Goal: Information Seeking & Learning: Compare options

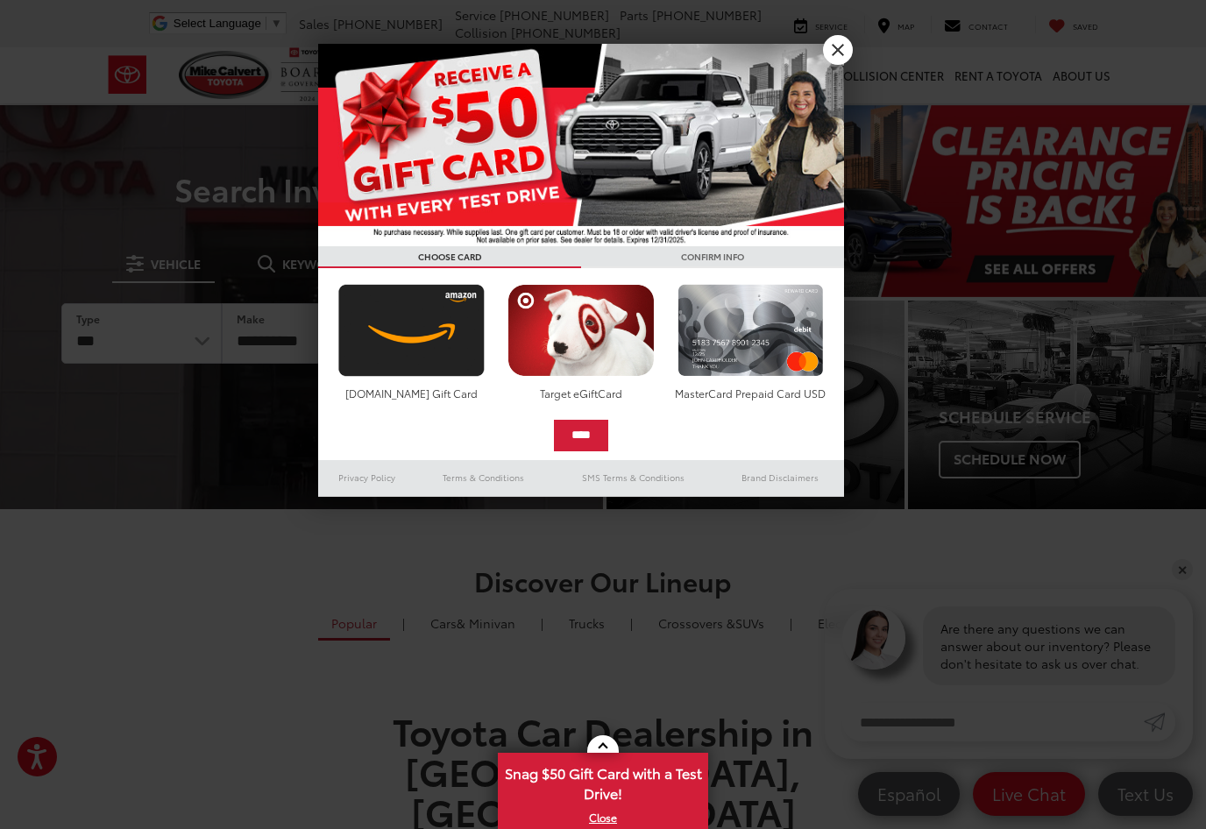
click at [831, 53] on link "X" at bounding box center [838, 50] width 30 height 30
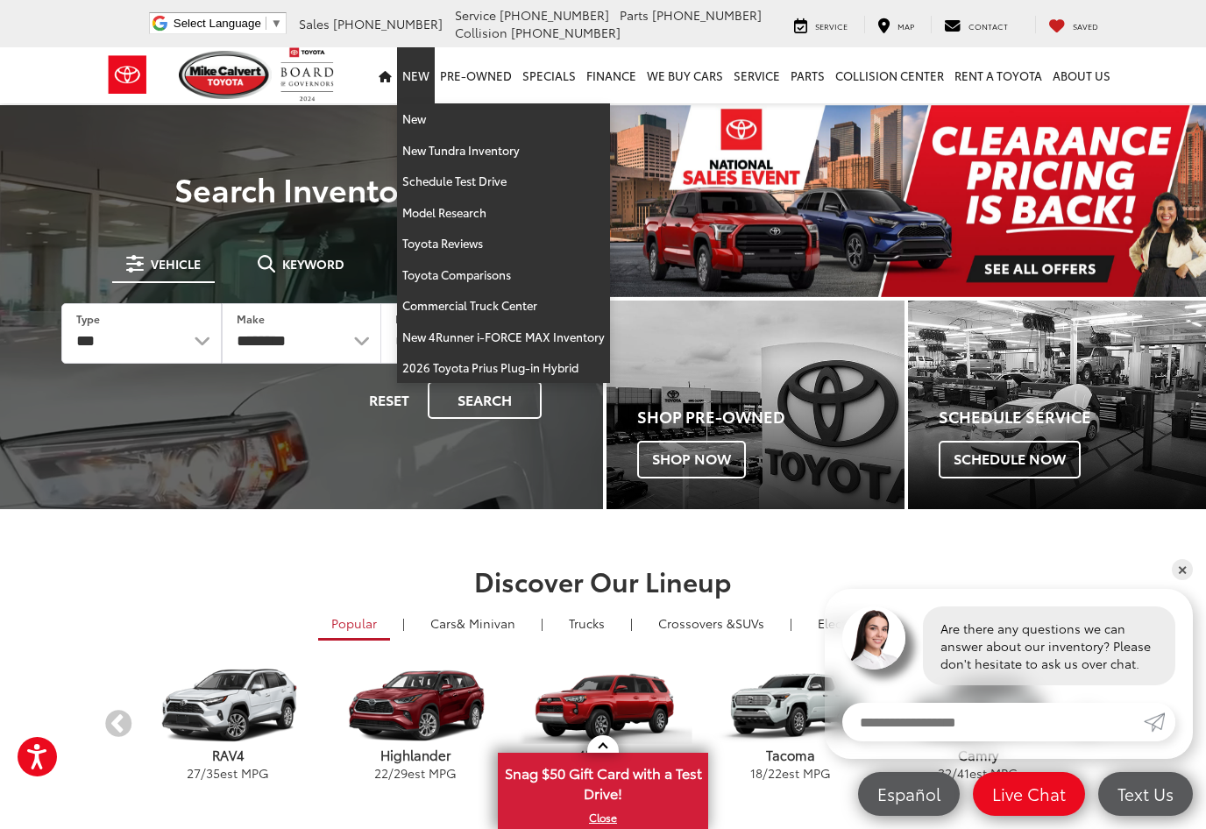
click at [315, 556] on section "Discover Our Lineup Popular | Cars & Minivan | Trucks | Crossovers & SUVs | Ele…" at bounding box center [603, 681] width 1206 height 344
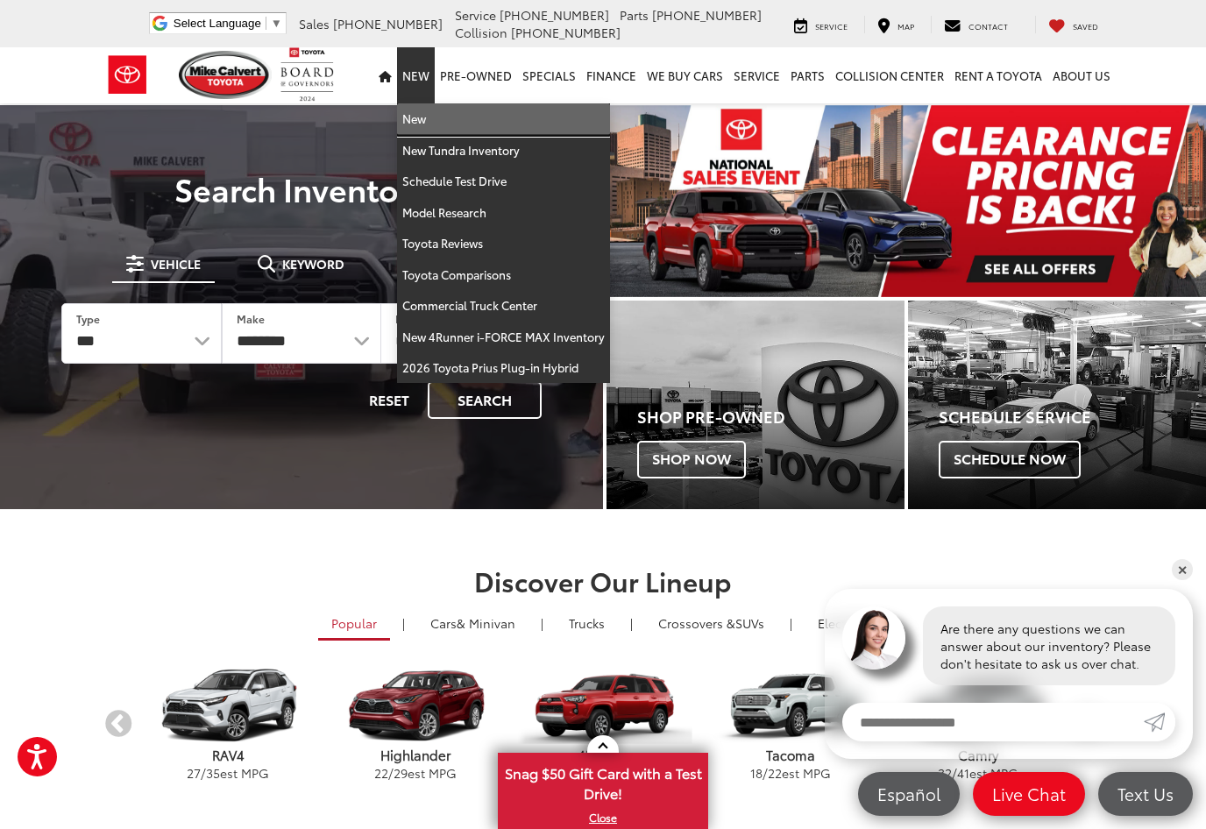
click at [423, 122] on link "New" at bounding box center [503, 119] width 213 height 32
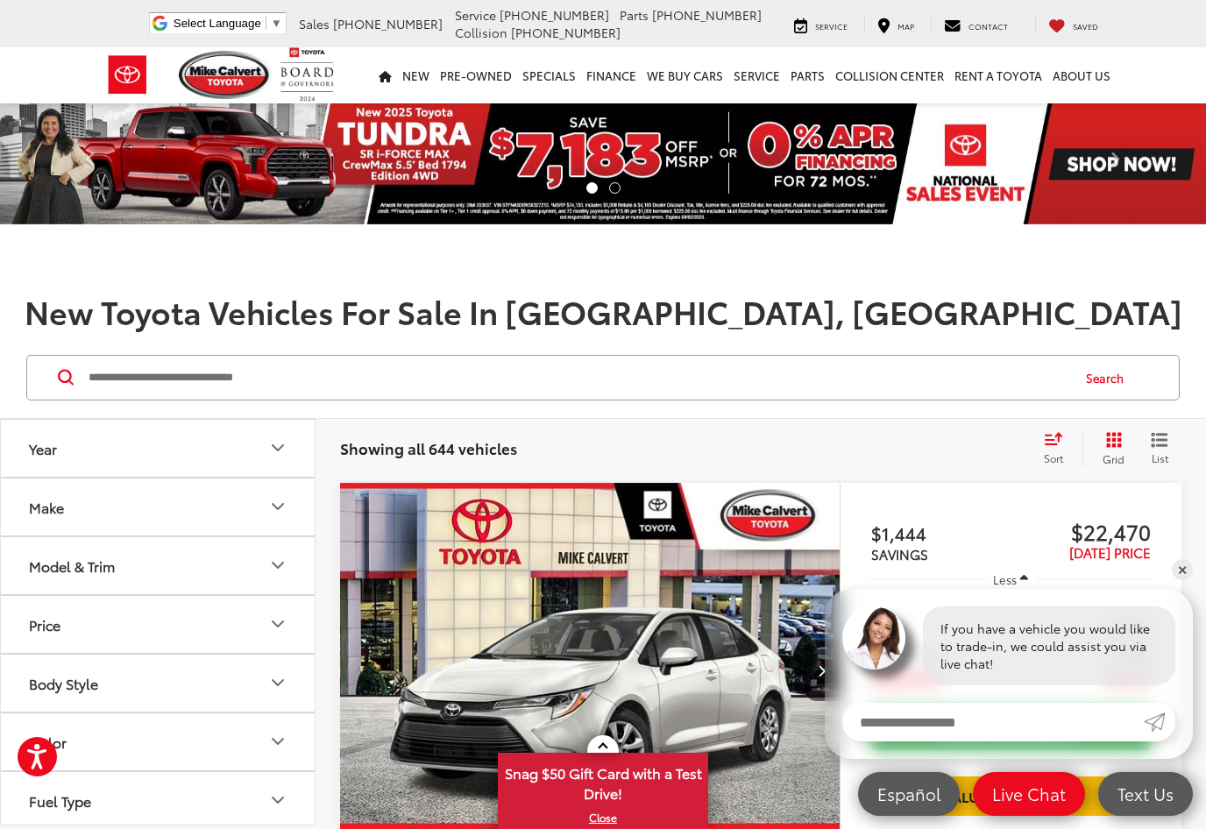
click at [261, 510] on button "Make" at bounding box center [158, 506] width 315 height 57
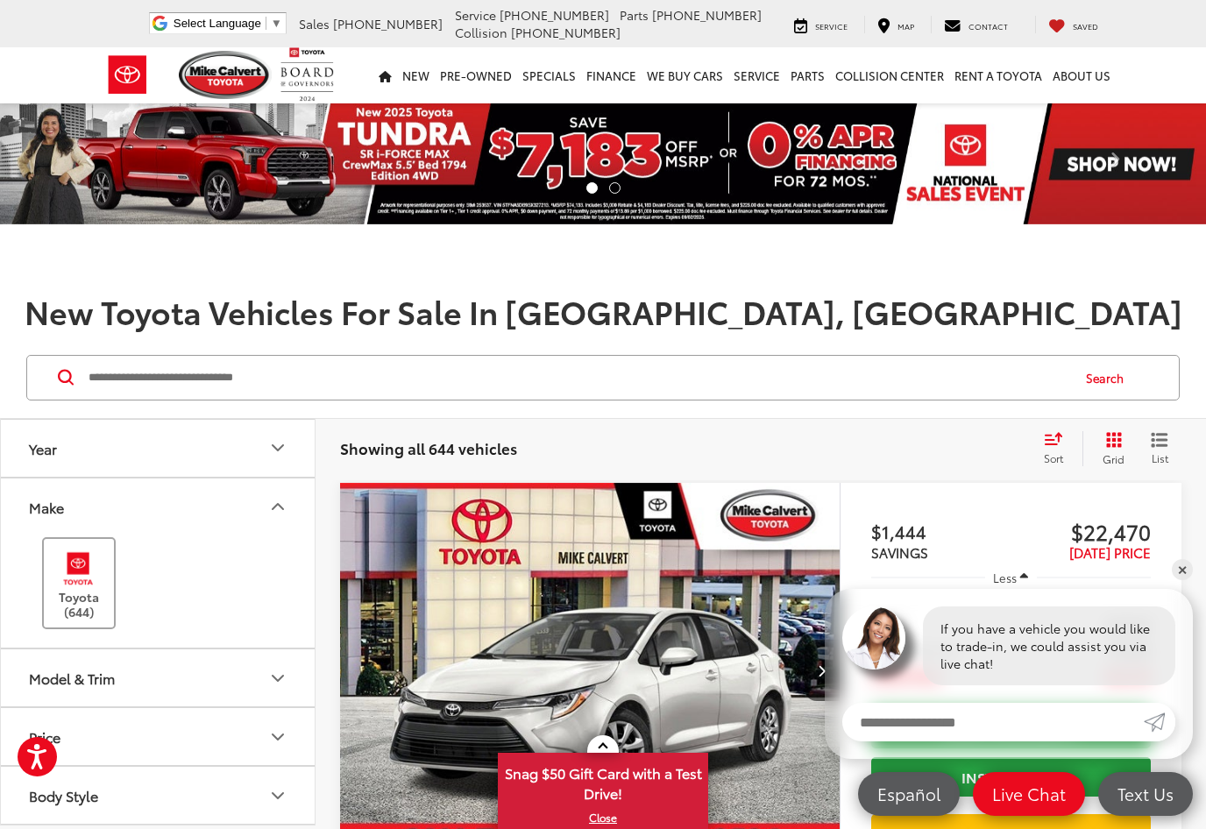
click at [89, 584] on img at bounding box center [78, 568] width 48 height 41
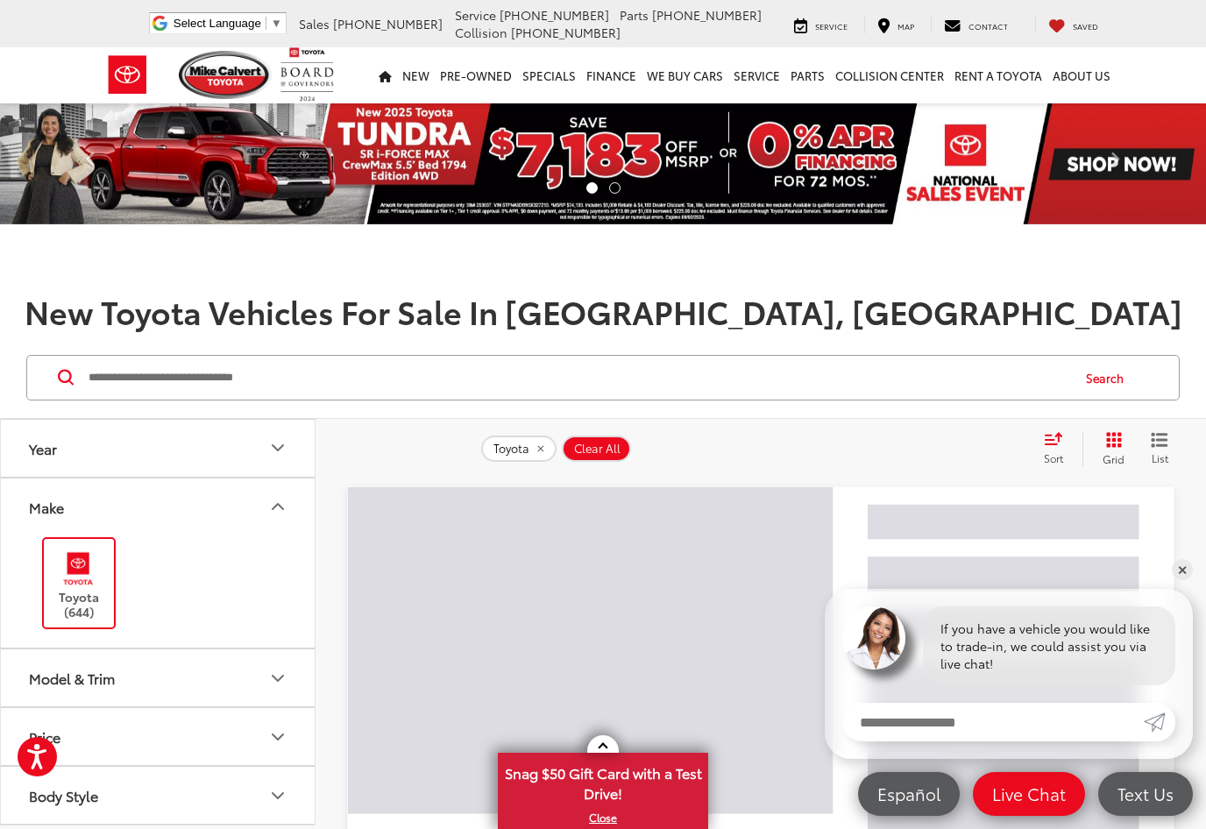
click at [282, 683] on icon "Model & Trim" at bounding box center [277, 678] width 21 height 21
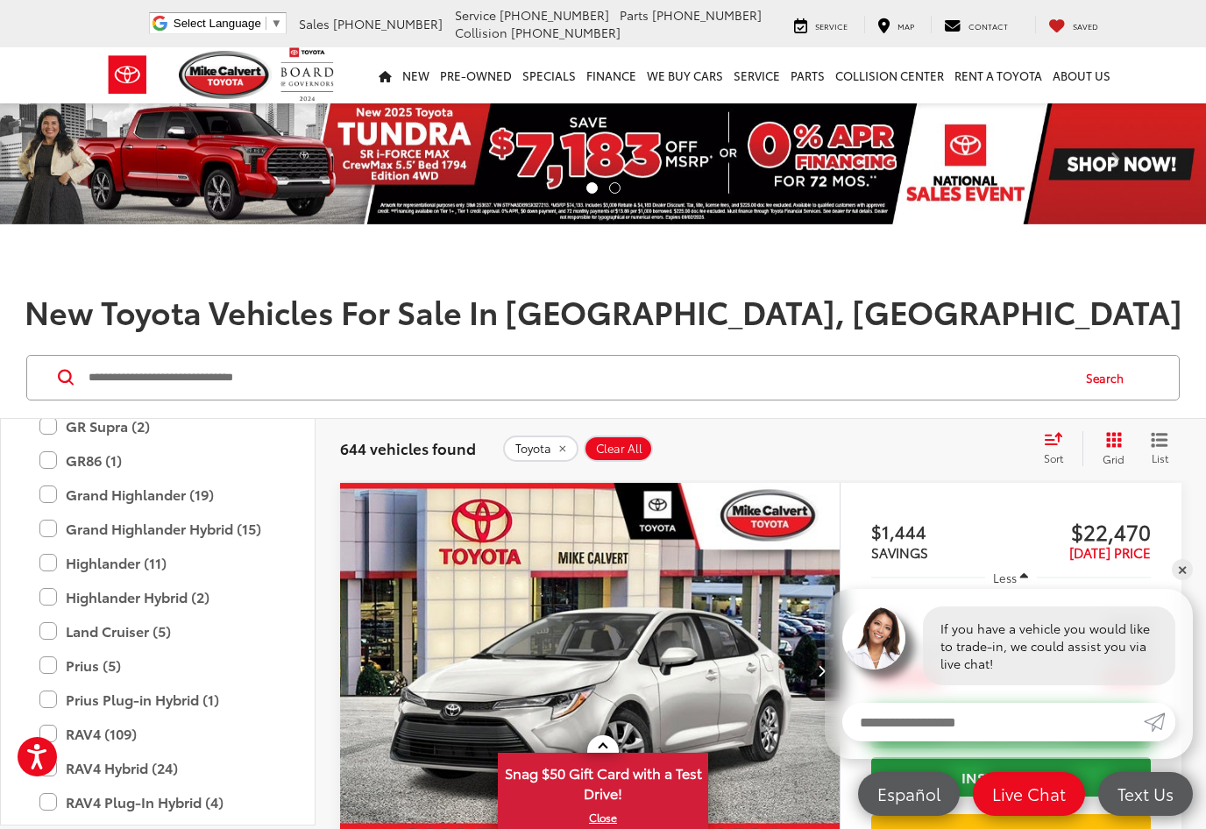
scroll to position [719, 0]
click at [46, 526] on label "Grand Highlander Hybrid (15)" at bounding box center [157, 529] width 237 height 31
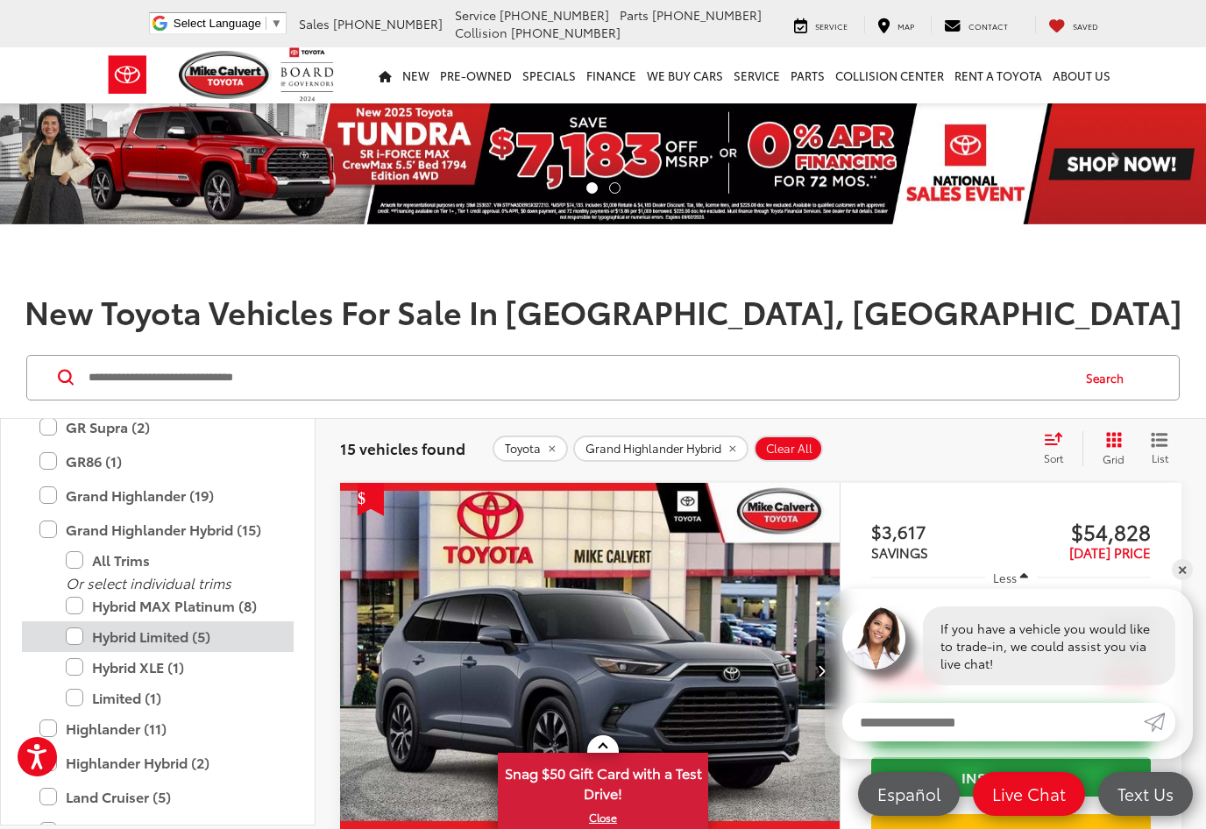
click at [75, 630] on label "Hybrid Limited (5)" at bounding box center [171, 636] width 210 height 31
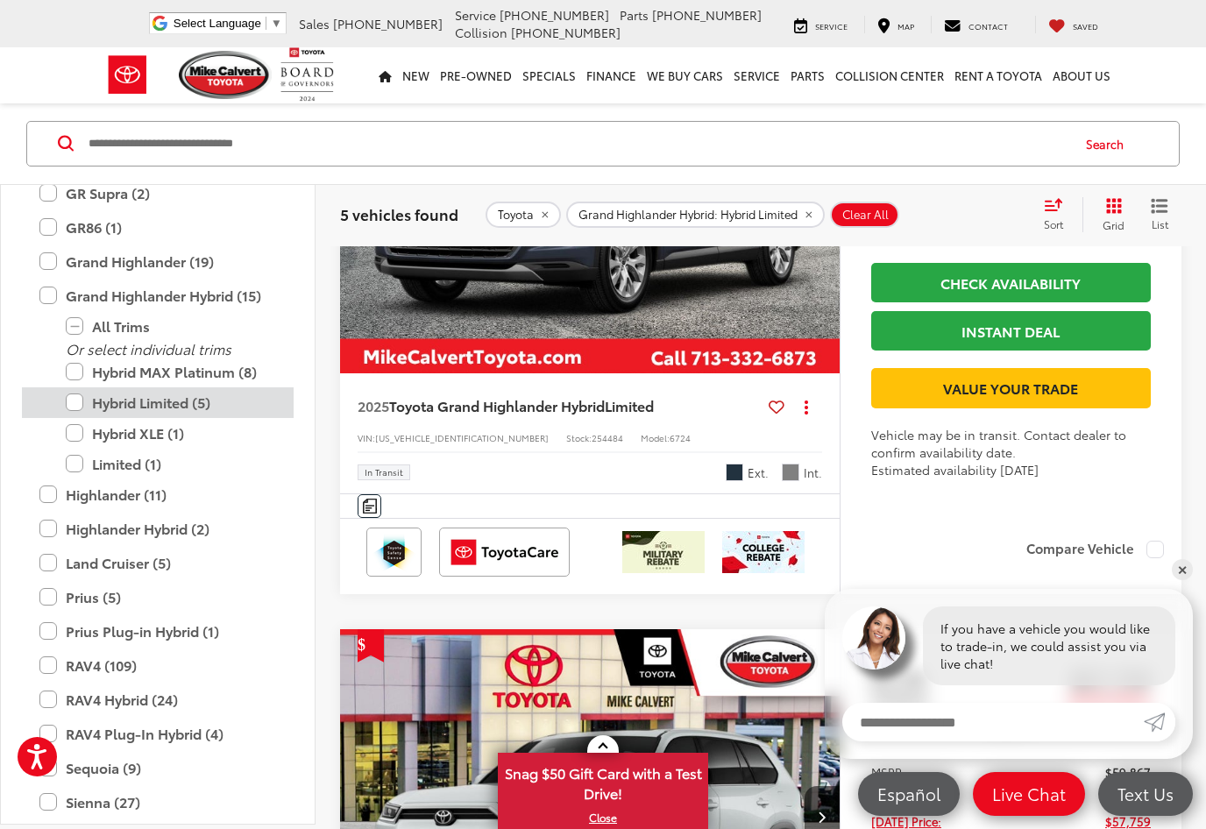
scroll to position [486, 0]
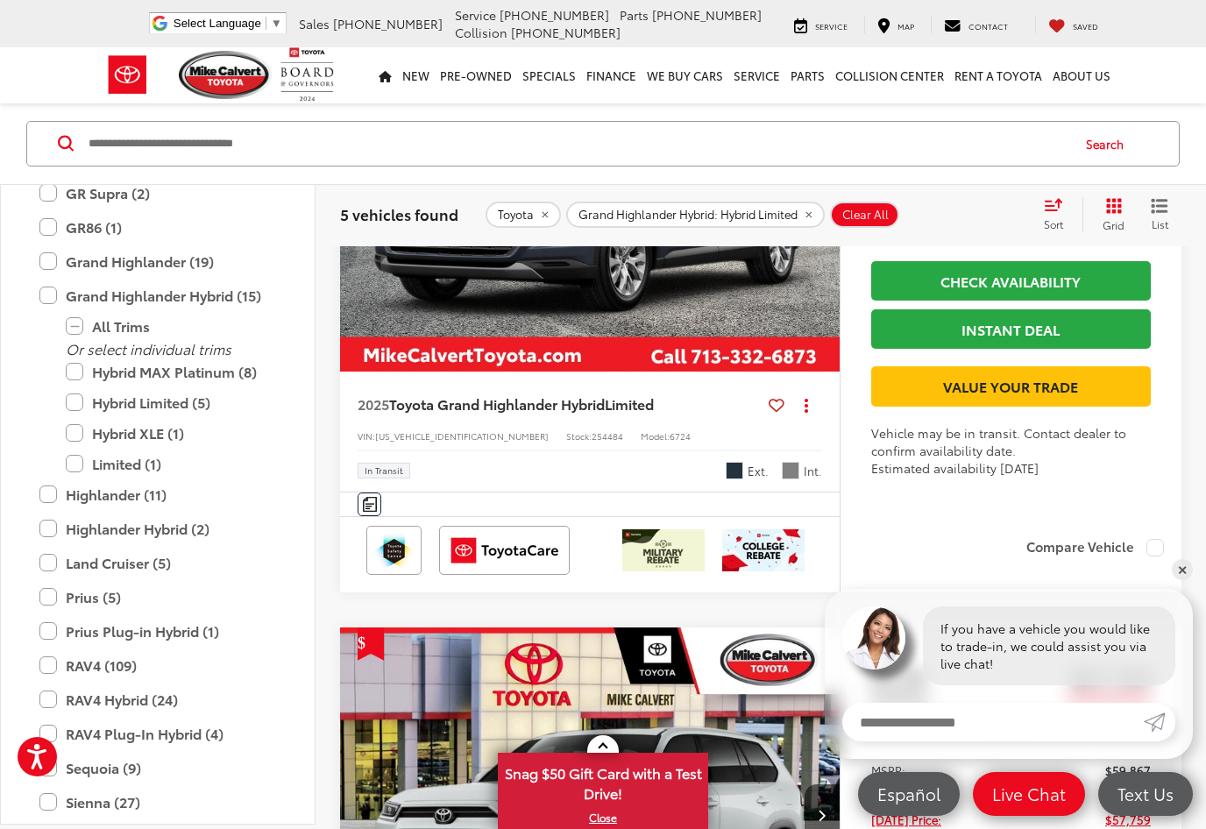
click at [1174, 592] on div "Compare Vehicle" at bounding box center [1010, 559] width 341 height 67
click at [1182, 580] on link "✕" at bounding box center [1182, 569] width 21 height 21
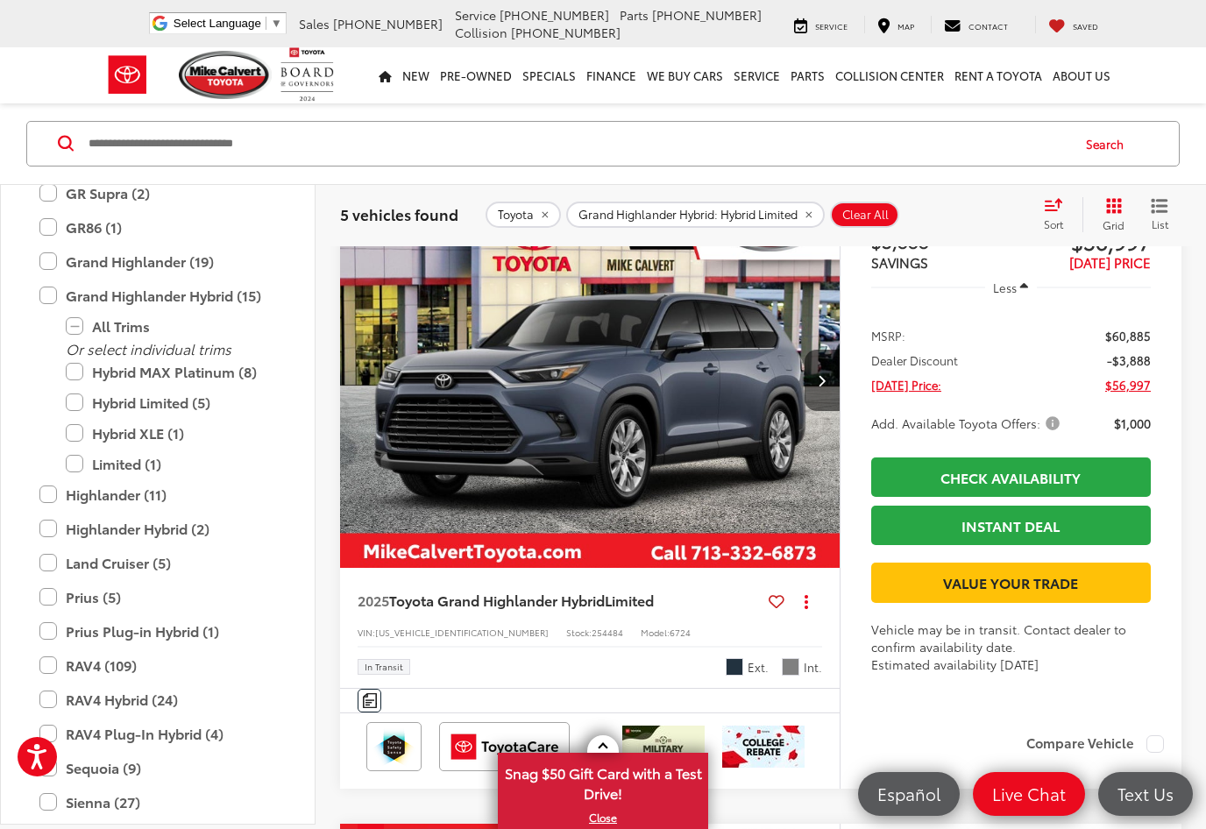
scroll to position [227, 0]
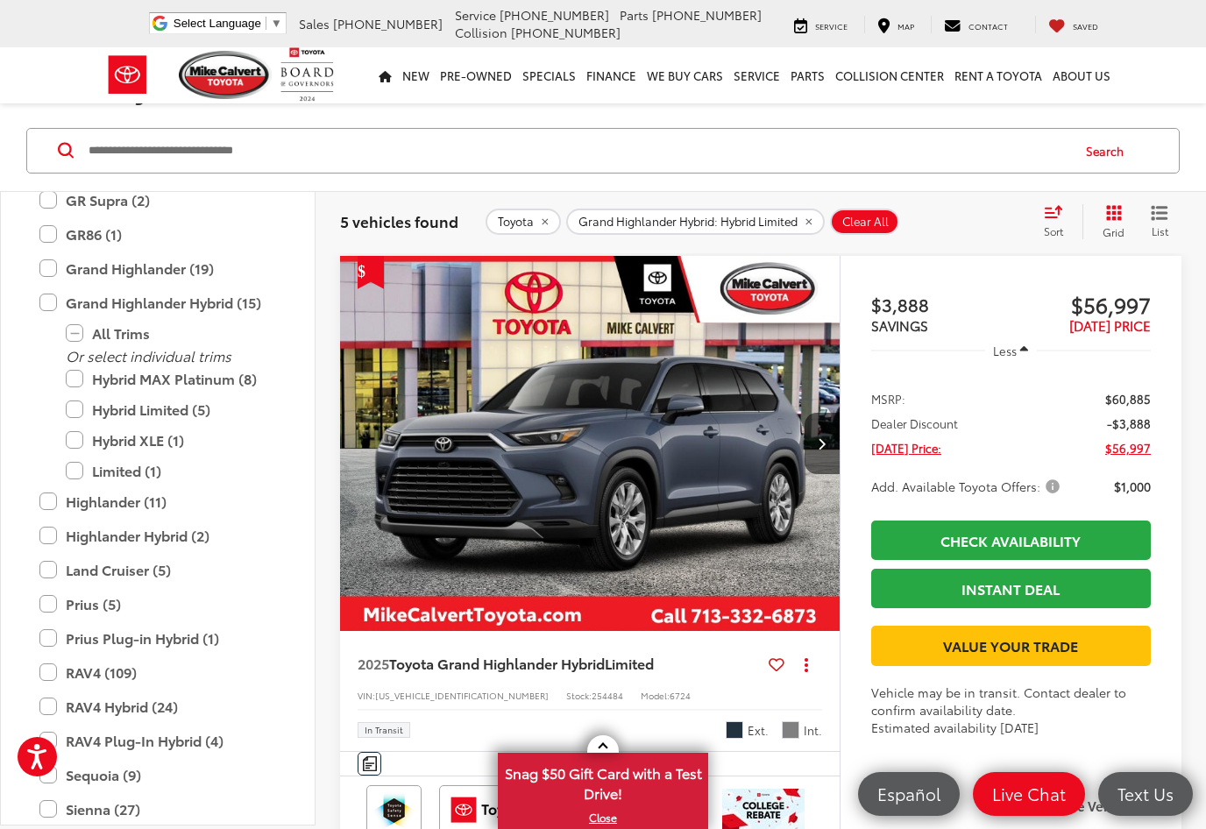
click at [714, 400] on img "2025 Toyota Grand Highlander Hybrid Hybrid Limited 0" at bounding box center [590, 444] width 502 height 377
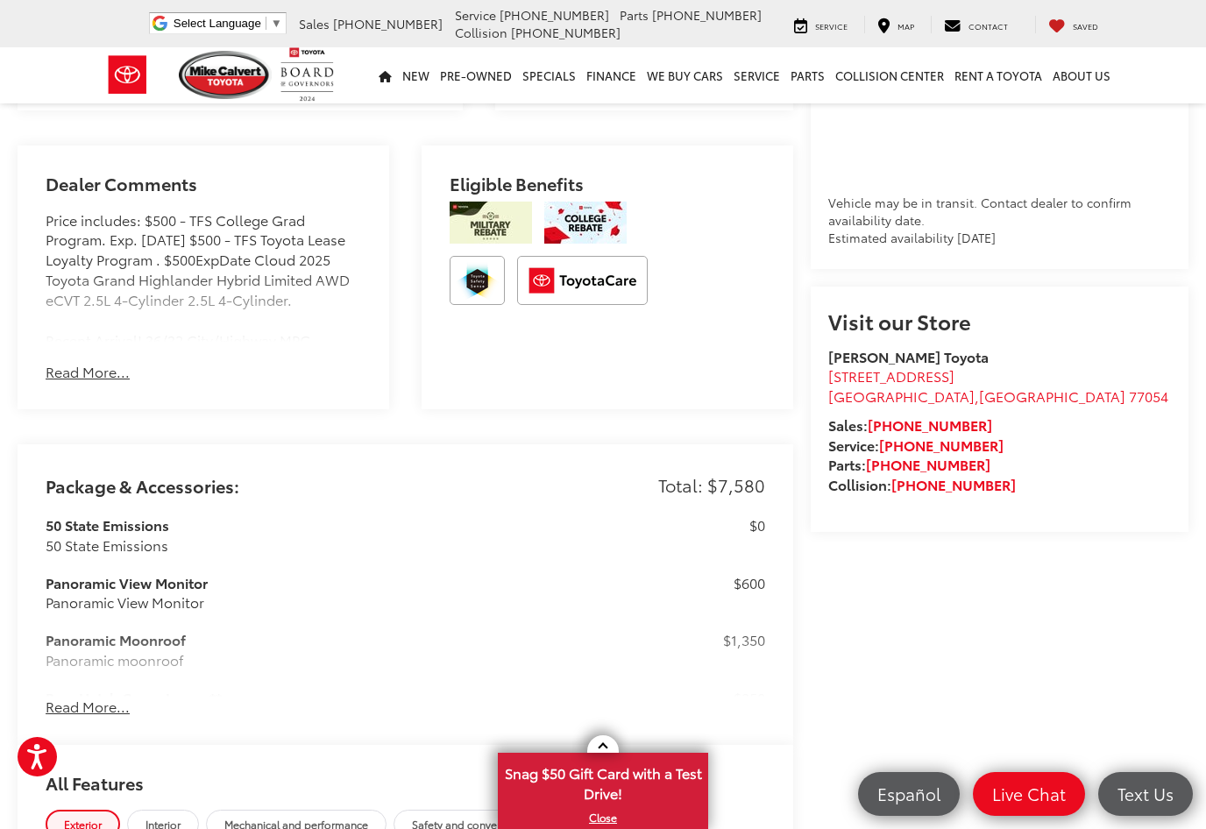
scroll to position [1050, 0]
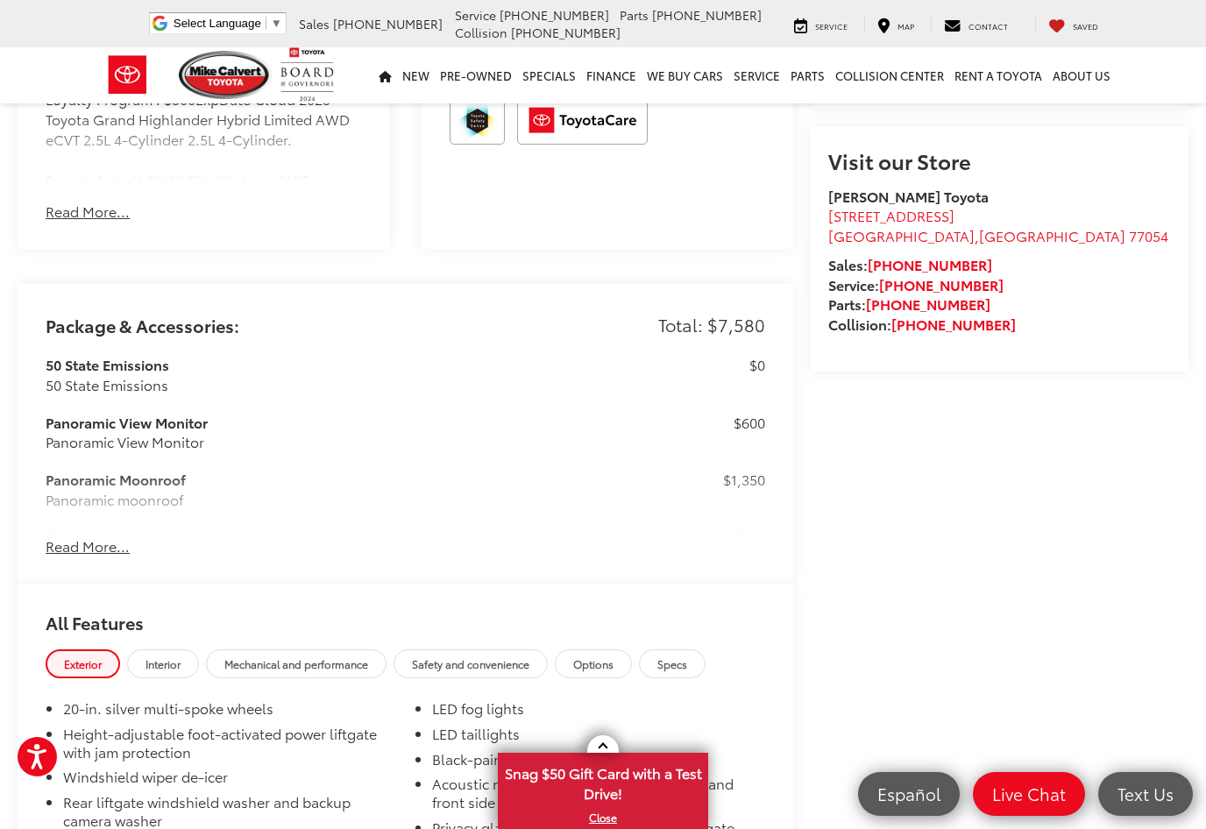
click at [96, 556] on button "Read More..." at bounding box center [88, 546] width 84 height 20
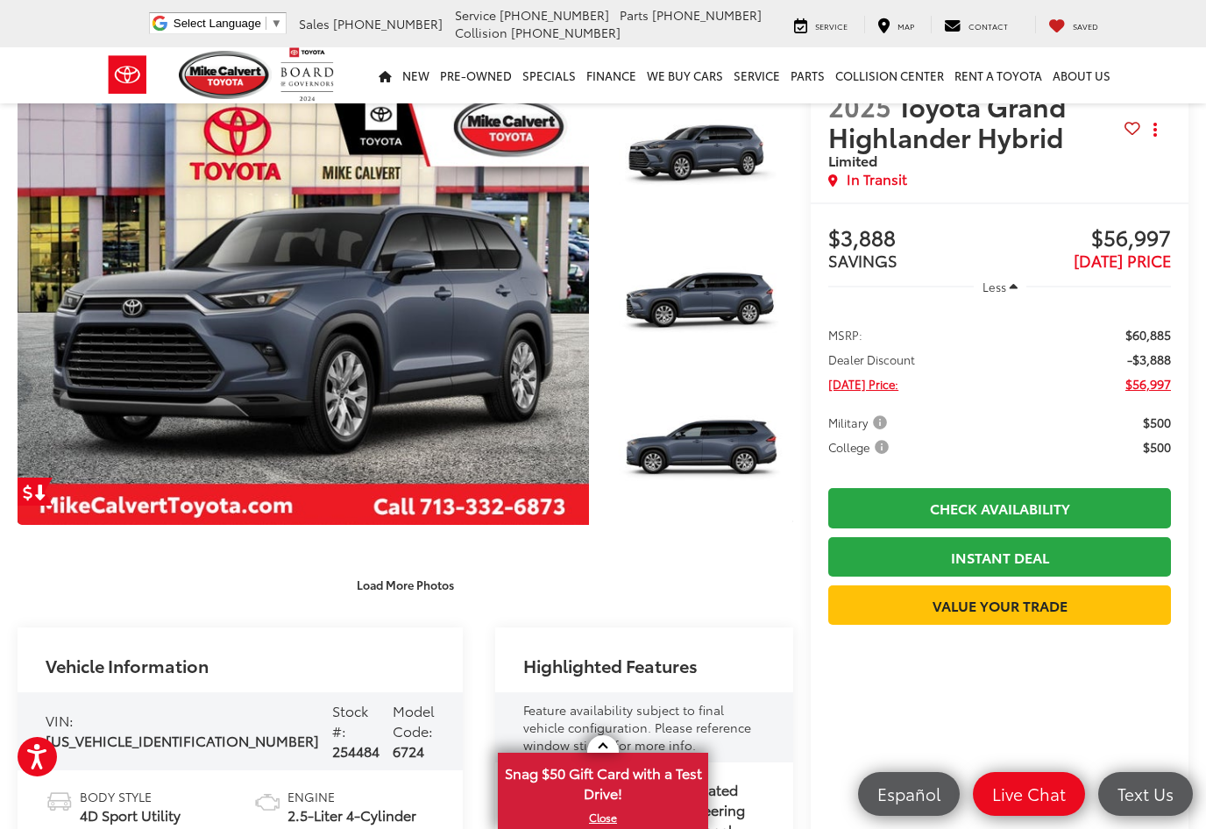
scroll to position [0, 0]
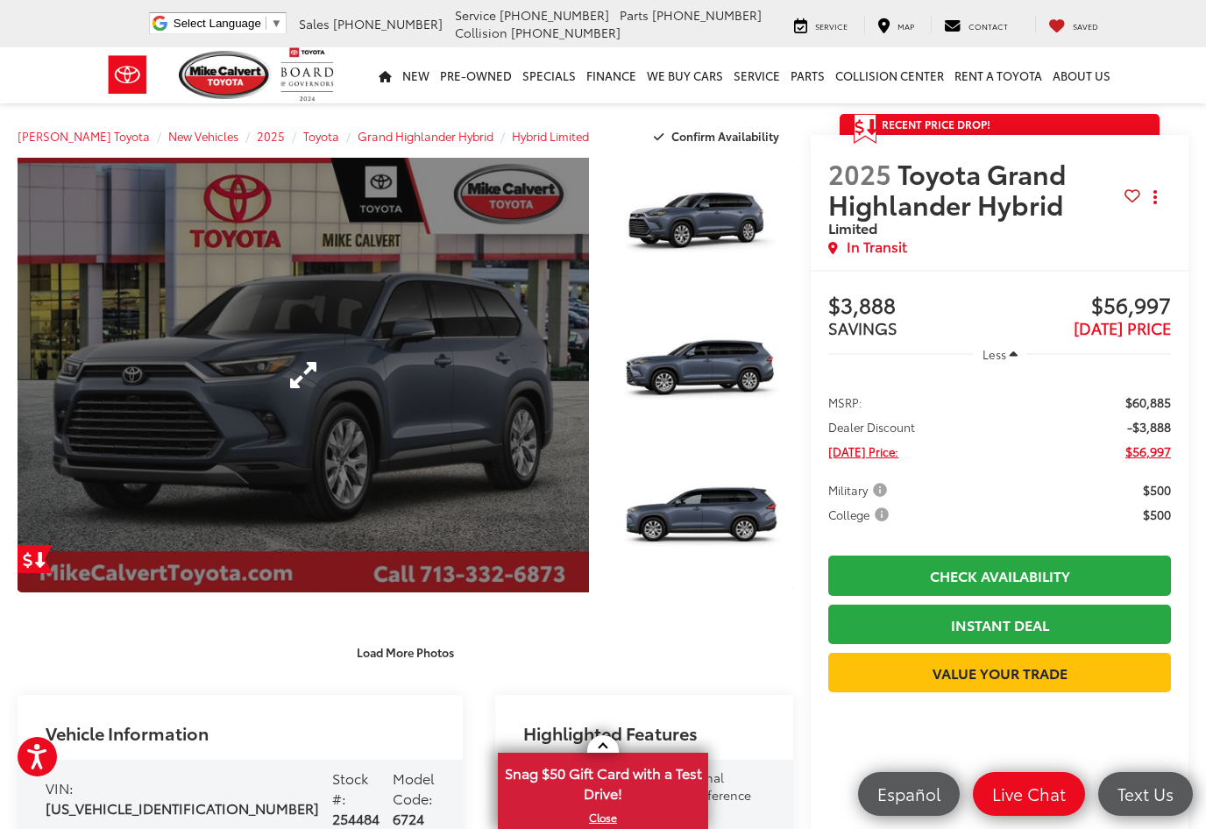
click at [218, 405] on link "Expand Photo 0" at bounding box center [303, 375] width 571 height 435
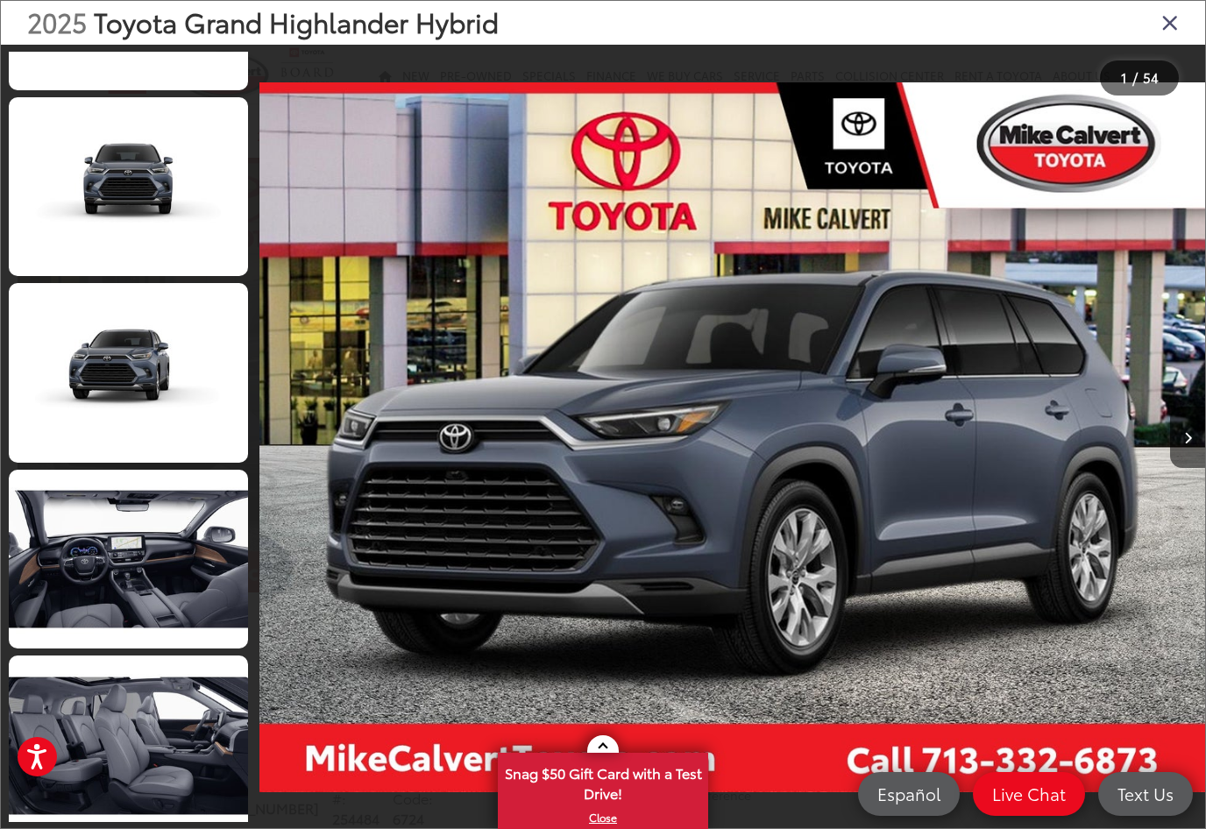
scroll to position [2985, 0]
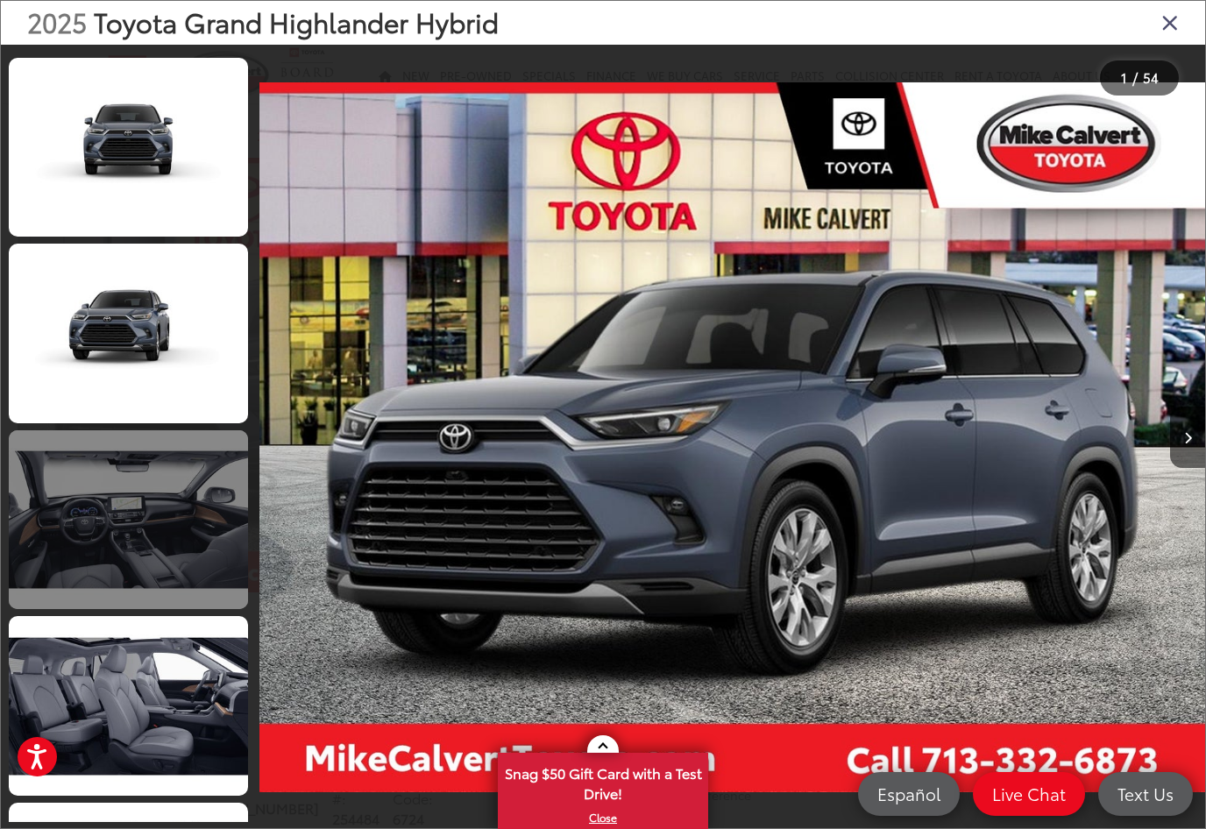
click at [83, 549] on link at bounding box center [128, 520] width 239 height 180
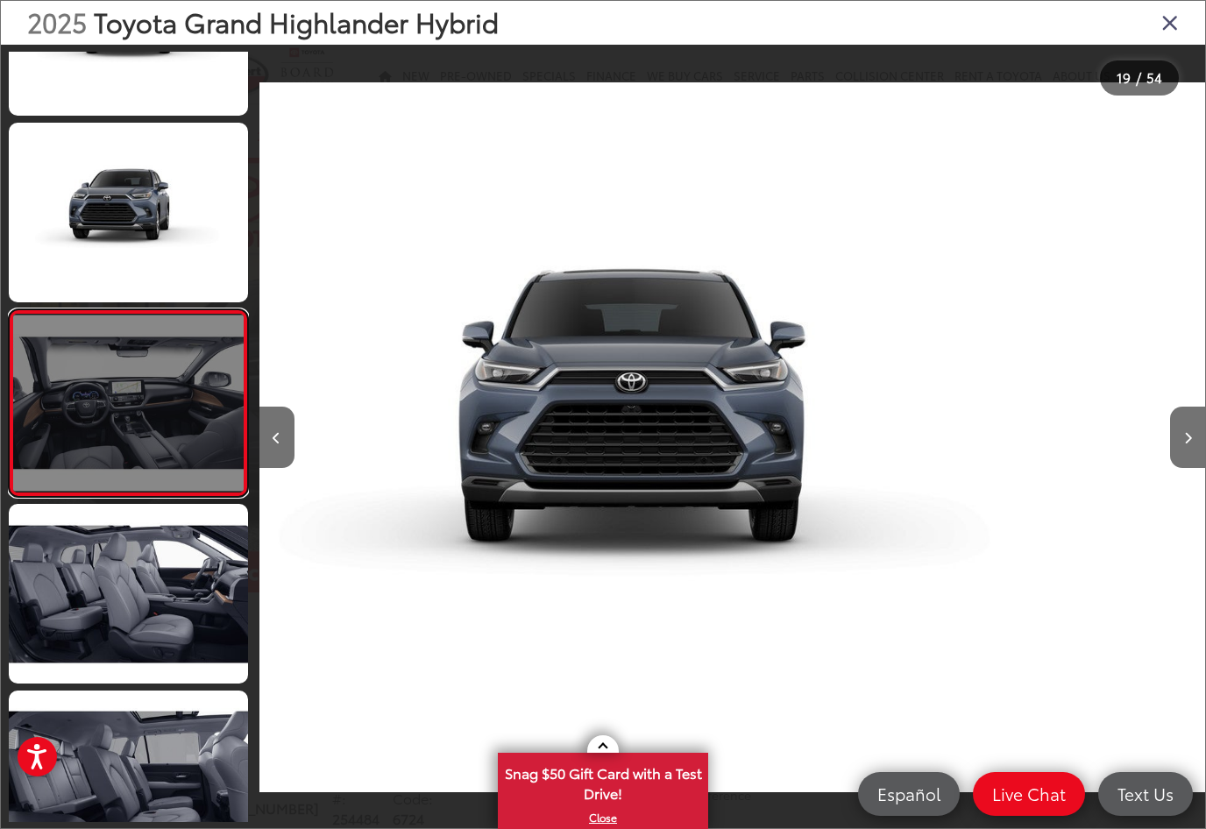
scroll to position [3113, 0]
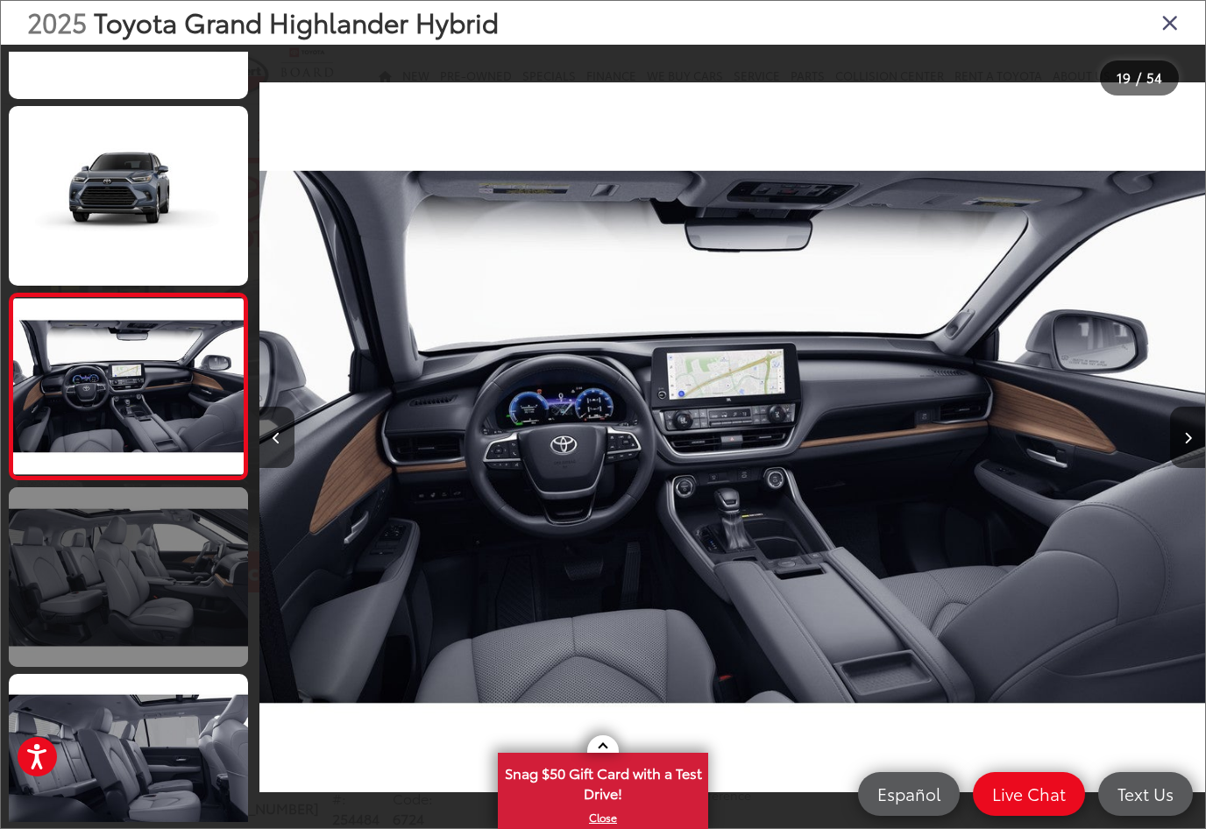
click at [60, 571] on link at bounding box center [128, 577] width 239 height 180
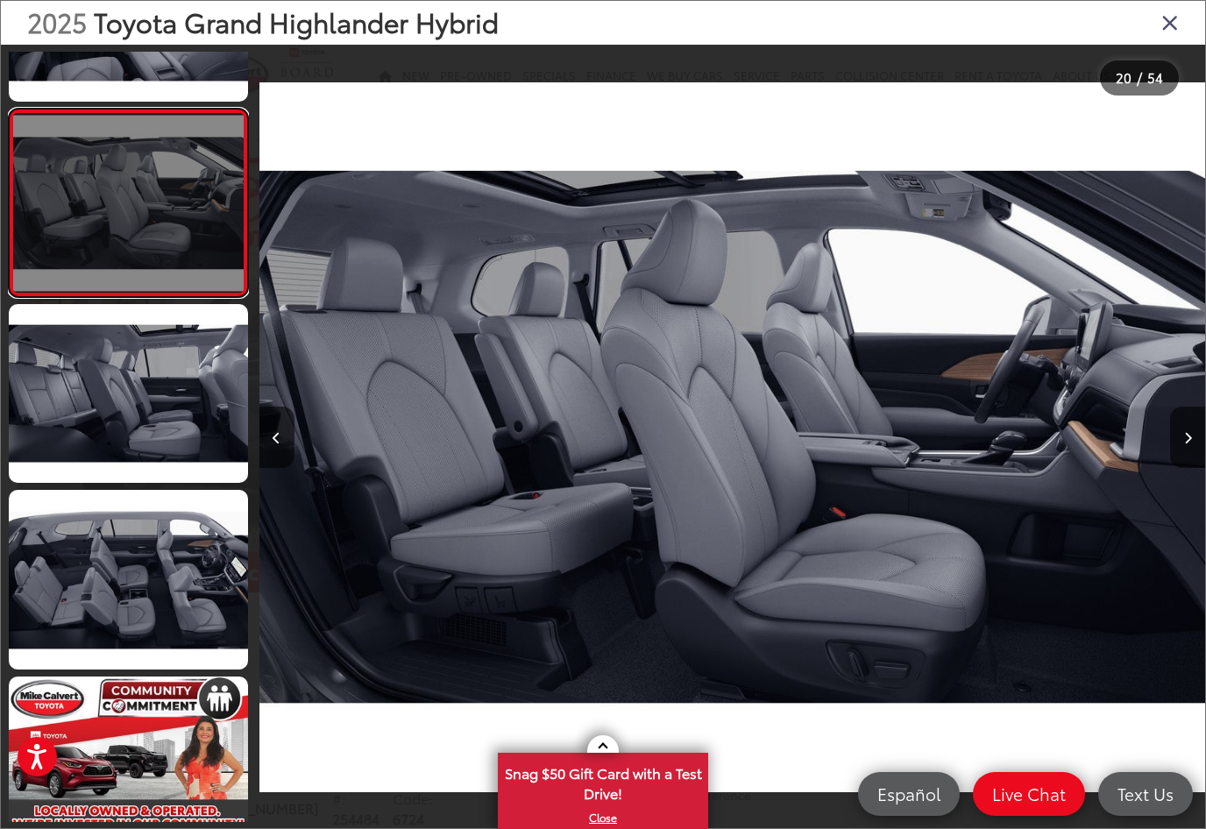
scroll to position [3483, 0]
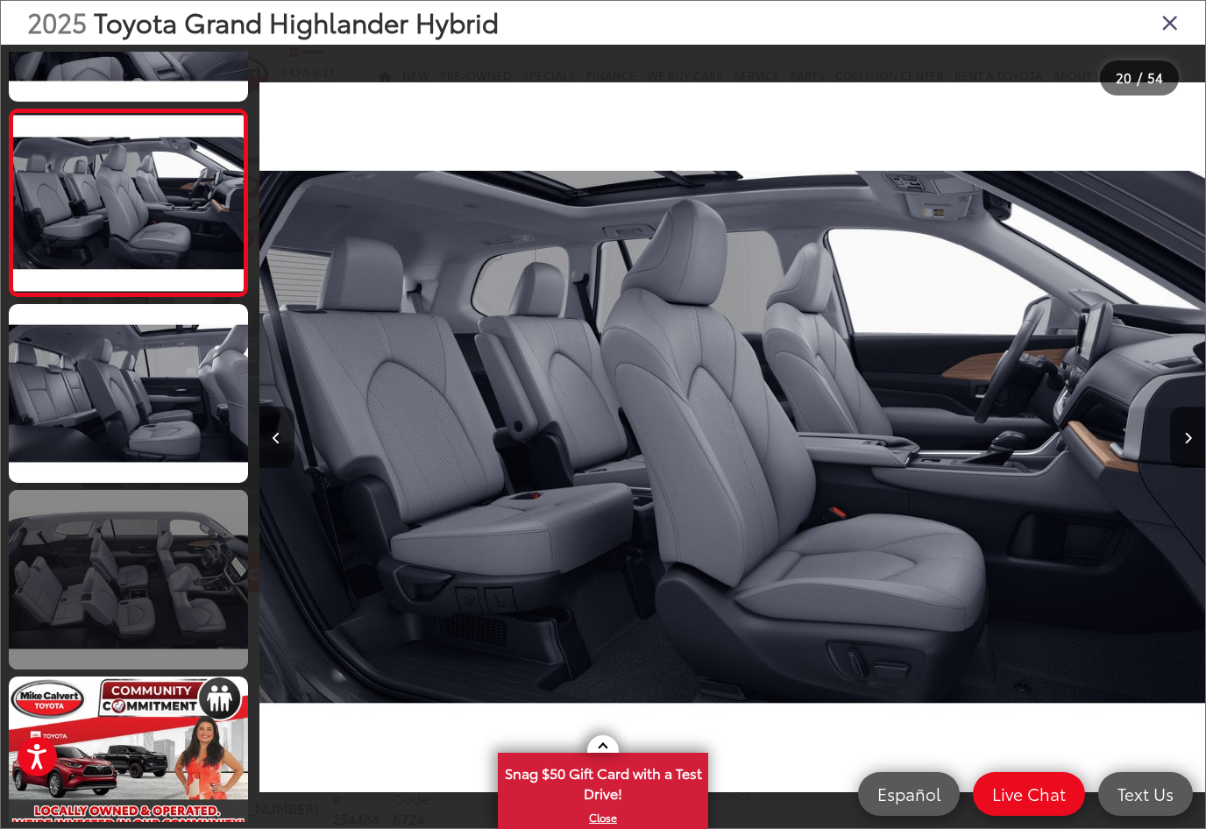
click at [91, 549] on link at bounding box center [128, 580] width 239 height 180
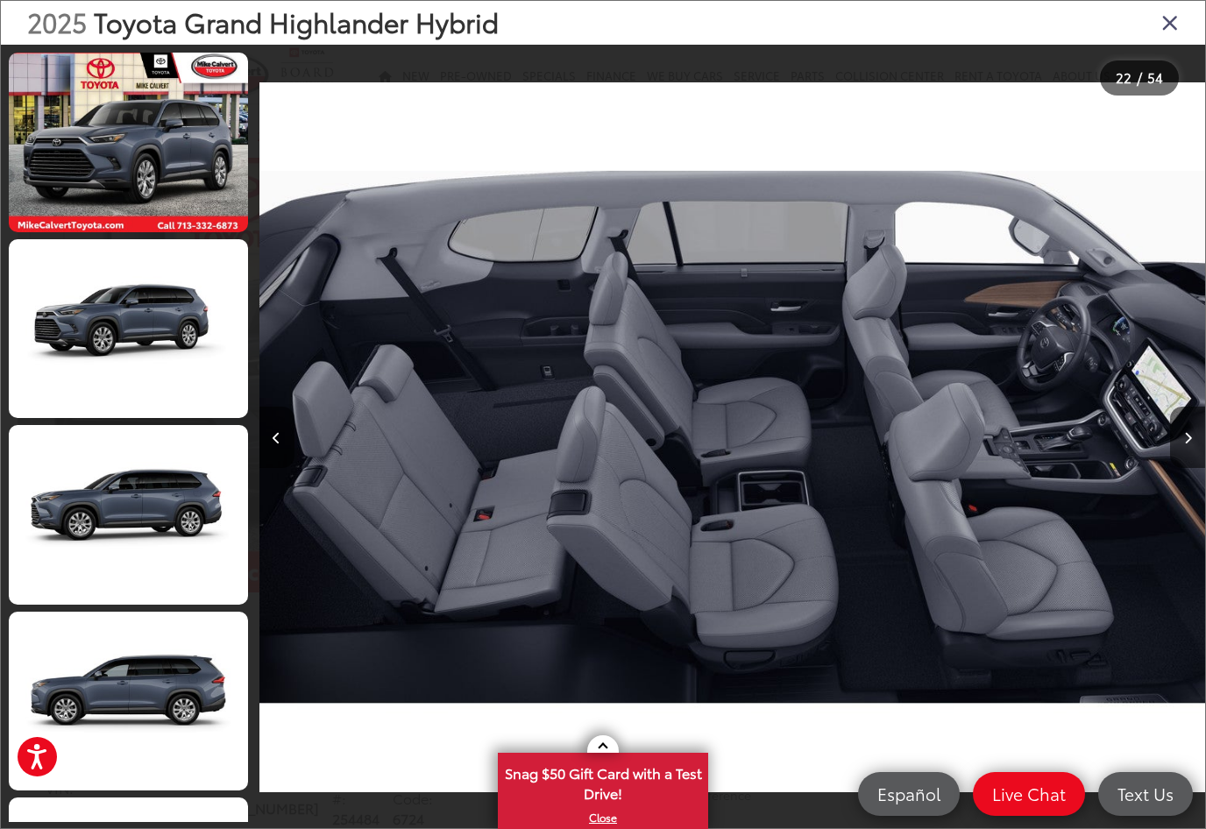
scroll to position [0, 0]
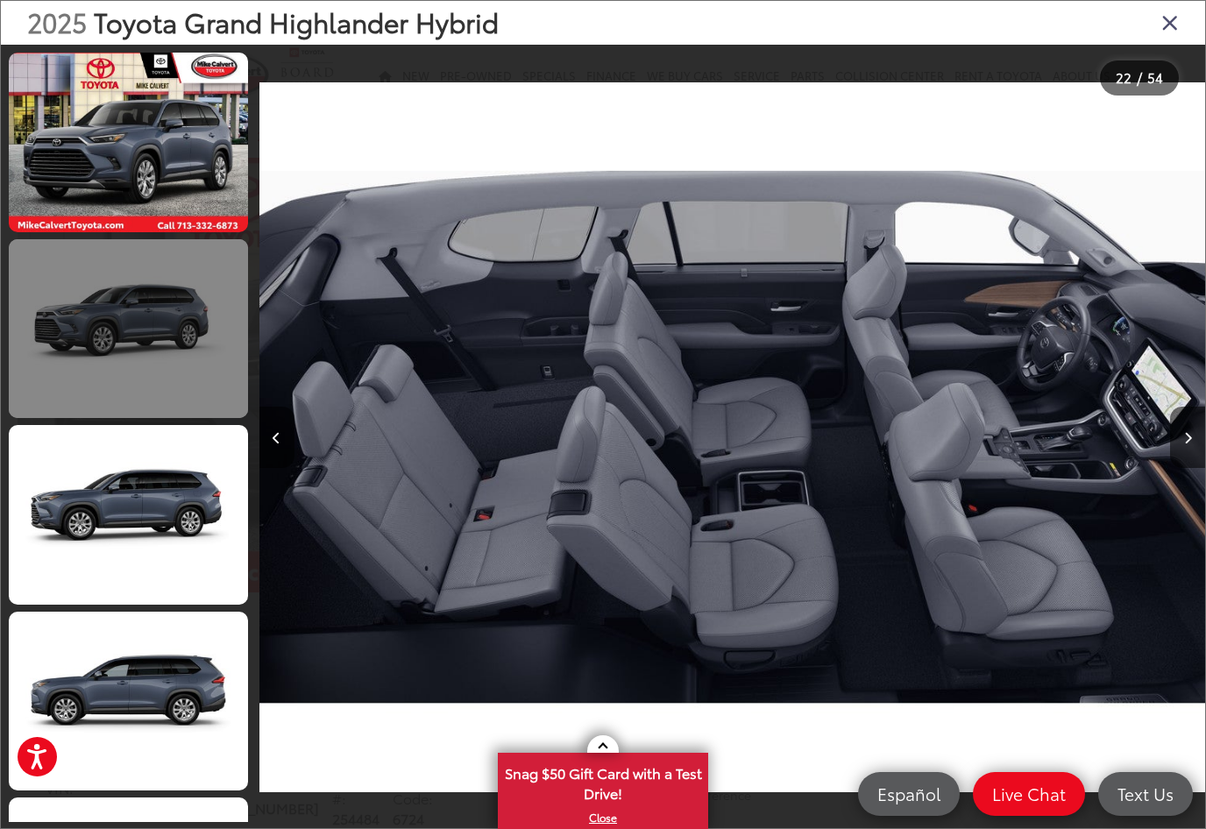
click at [89, 329] on link at bounding box center [128, 329] width 239 height 180
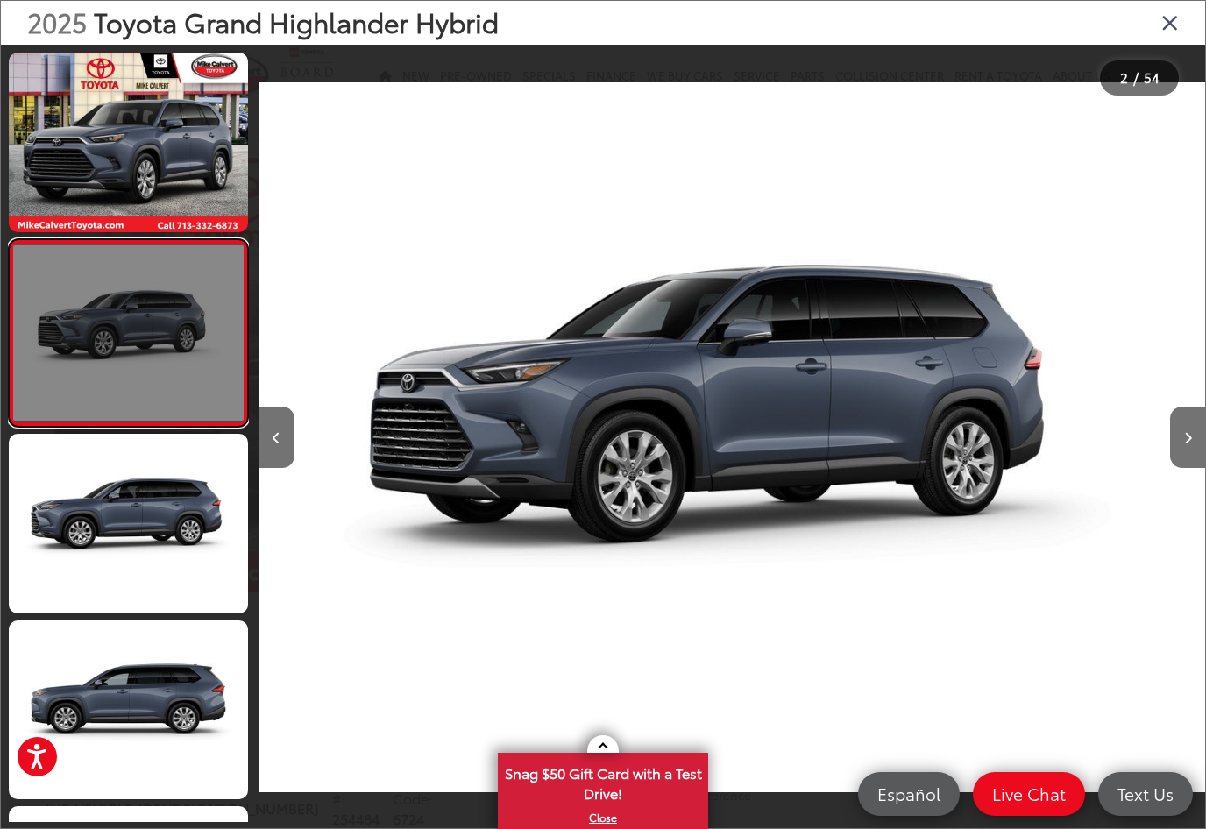
scroll to position [0, 945]
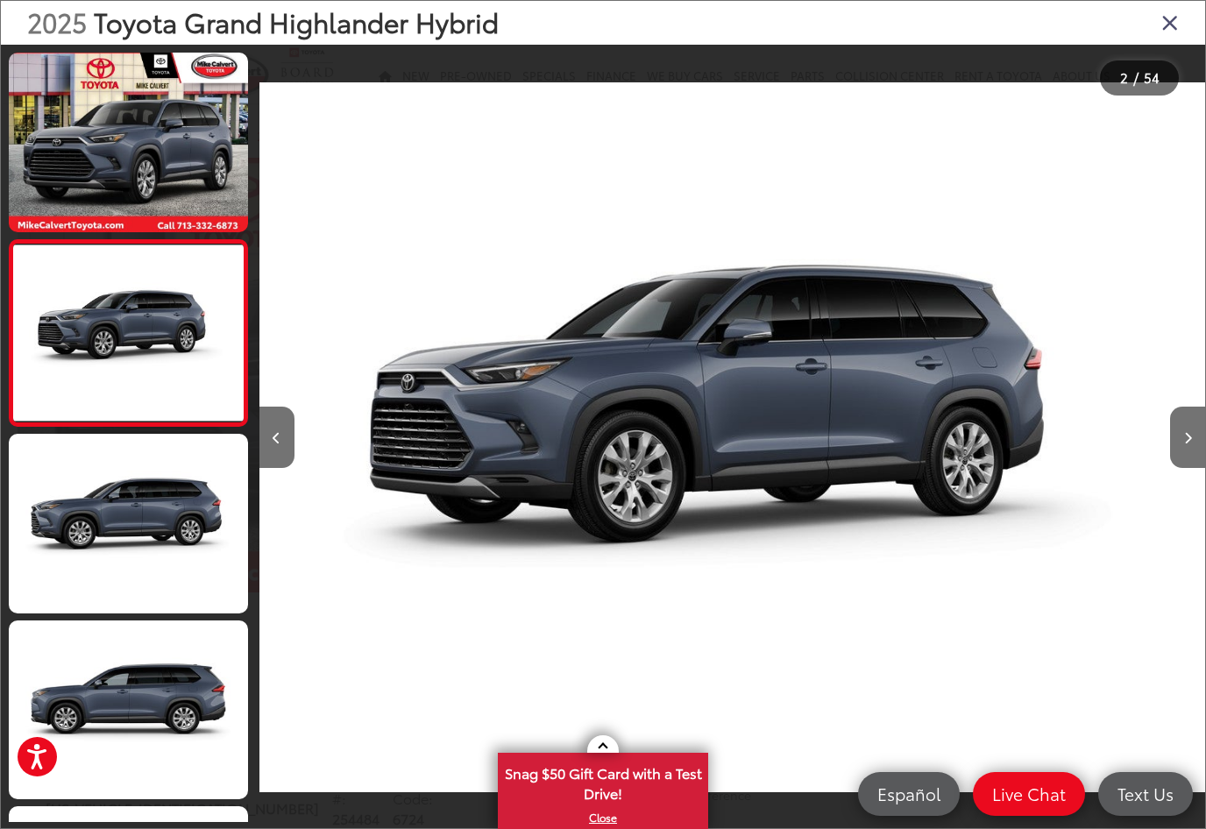
click at [1168, 33] on icon "Close gallery" at bounding box center [1170, 22] width 18 height 23
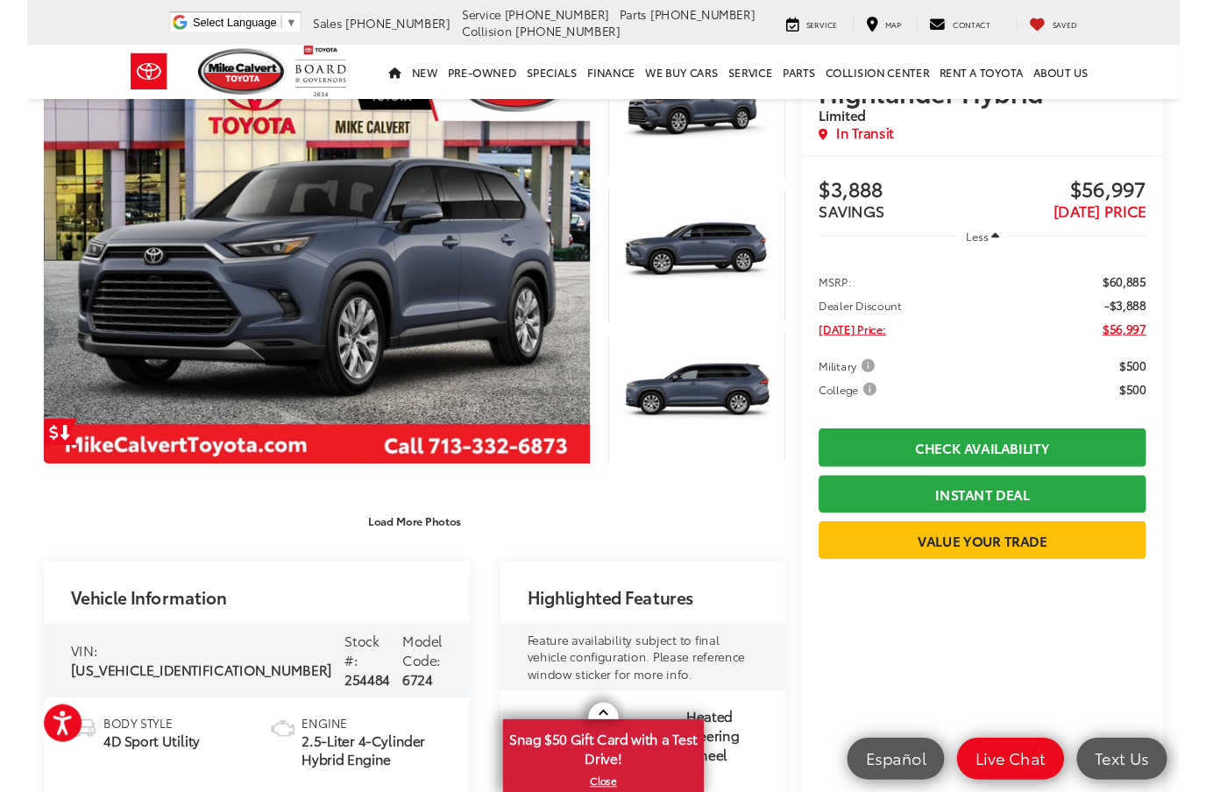
scroll to position [0, 0]
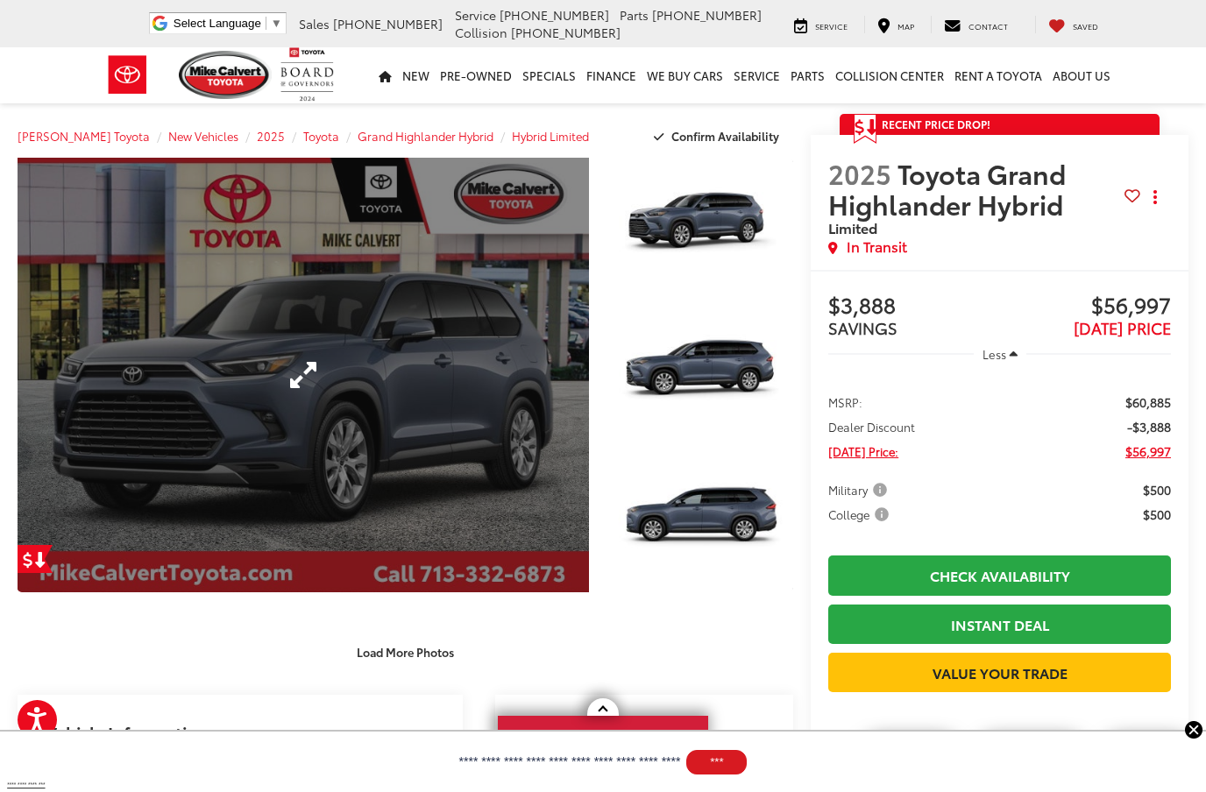
click at [486, 165] on link "Expand Photo 0" at bounding box center [303, 375] width 571 height 435
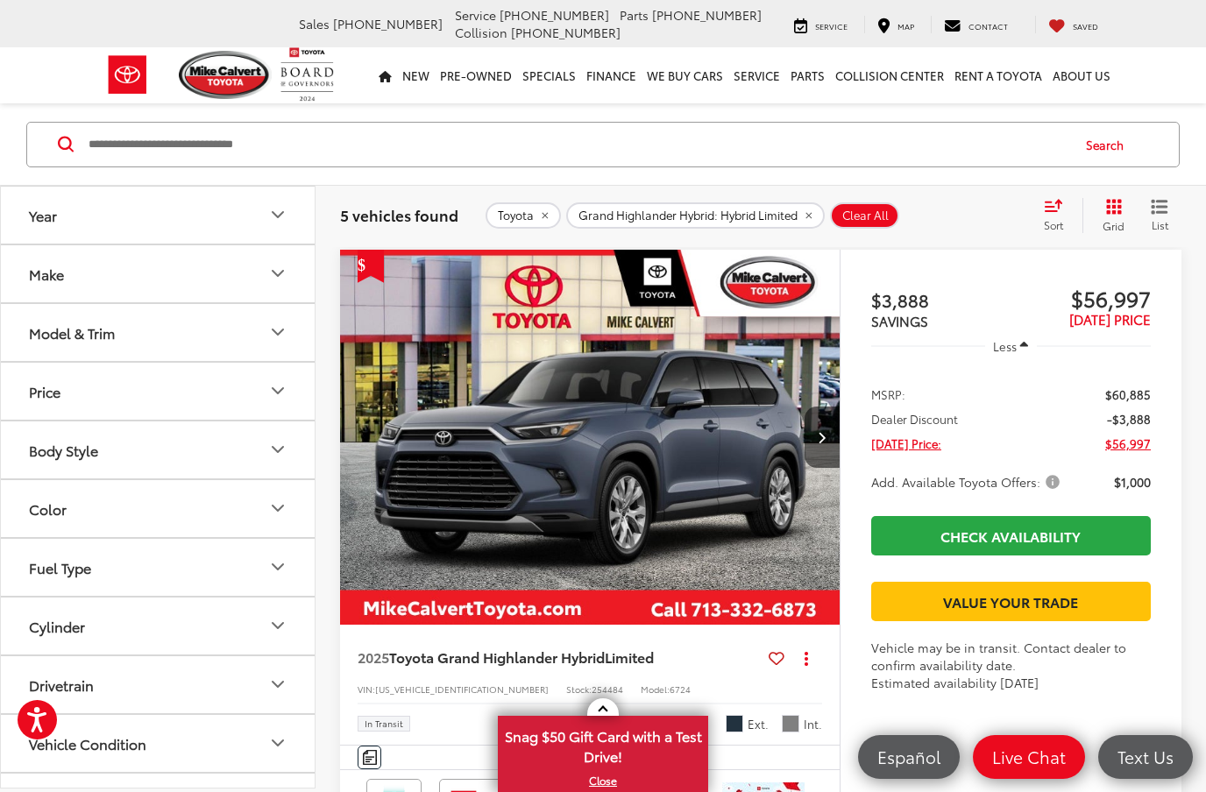
click at [258, 326] on button "Model & Trim" at bounding box center [158, 332] width 315 height 57
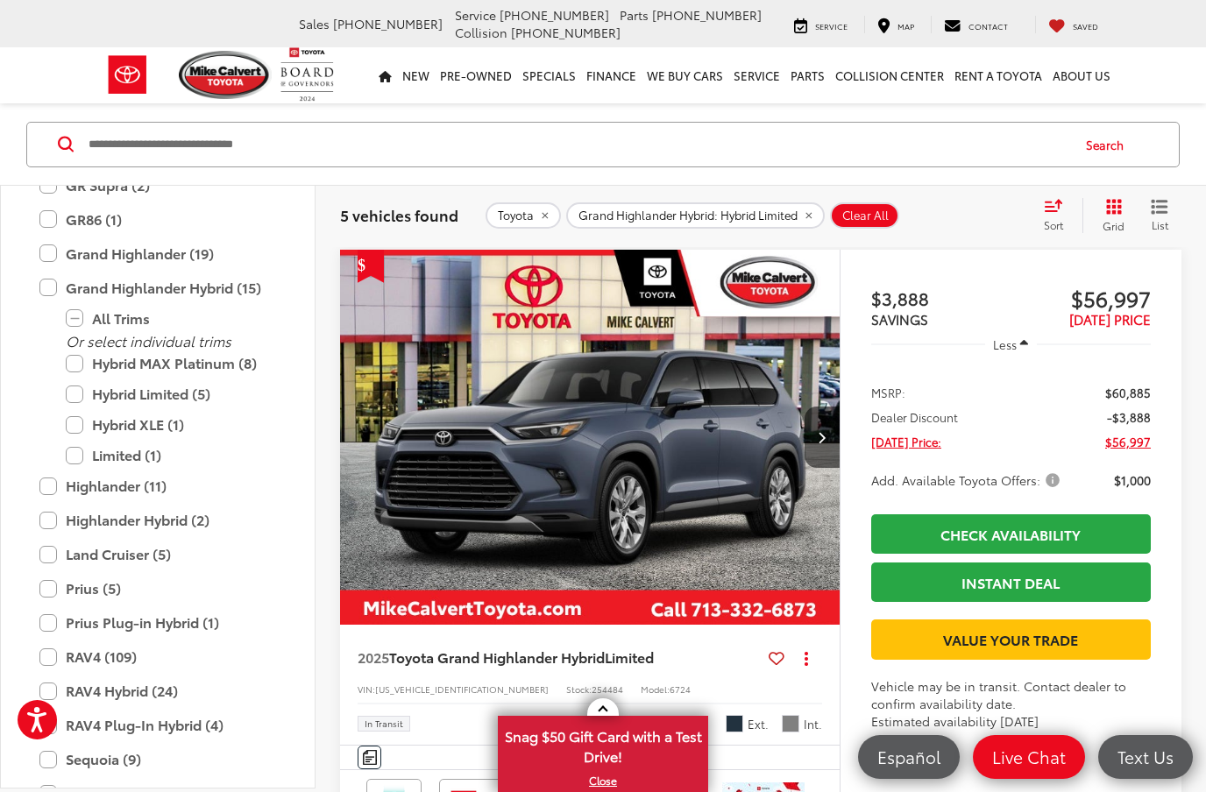
scroll to position [619, 0]
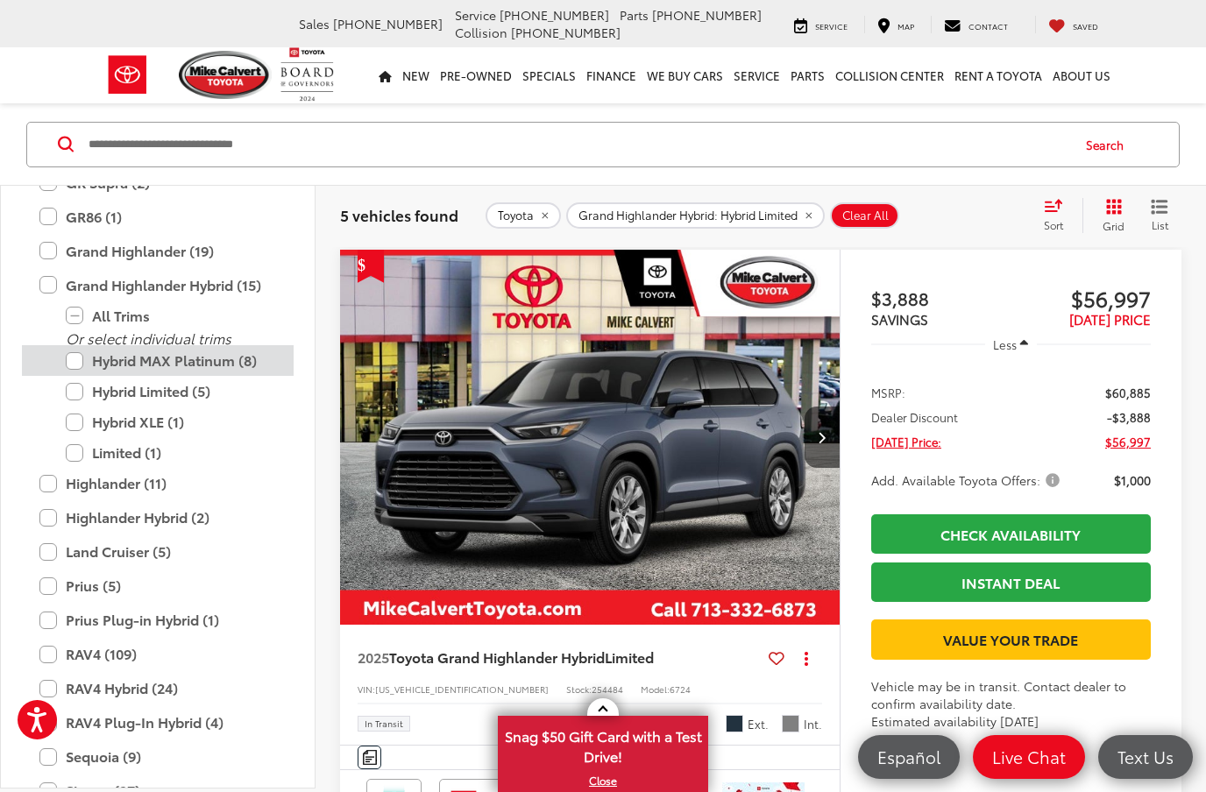
click at [67, 355] on label "Hybrid MAX Platinum (8)" at bounding box center [171, 360] width 210 height 31
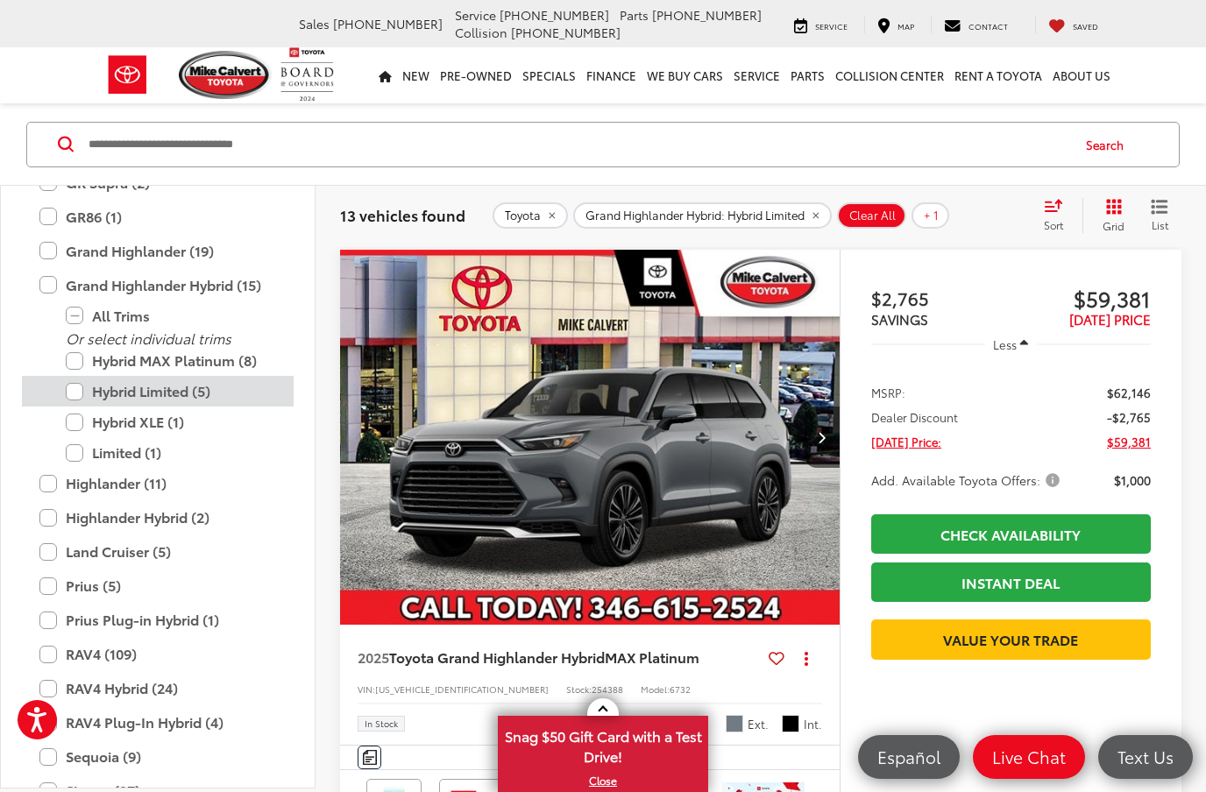
click at [75, 395] on label "Hybrid Limited (5)" at bounding box center [171, 391] width 210 height 31
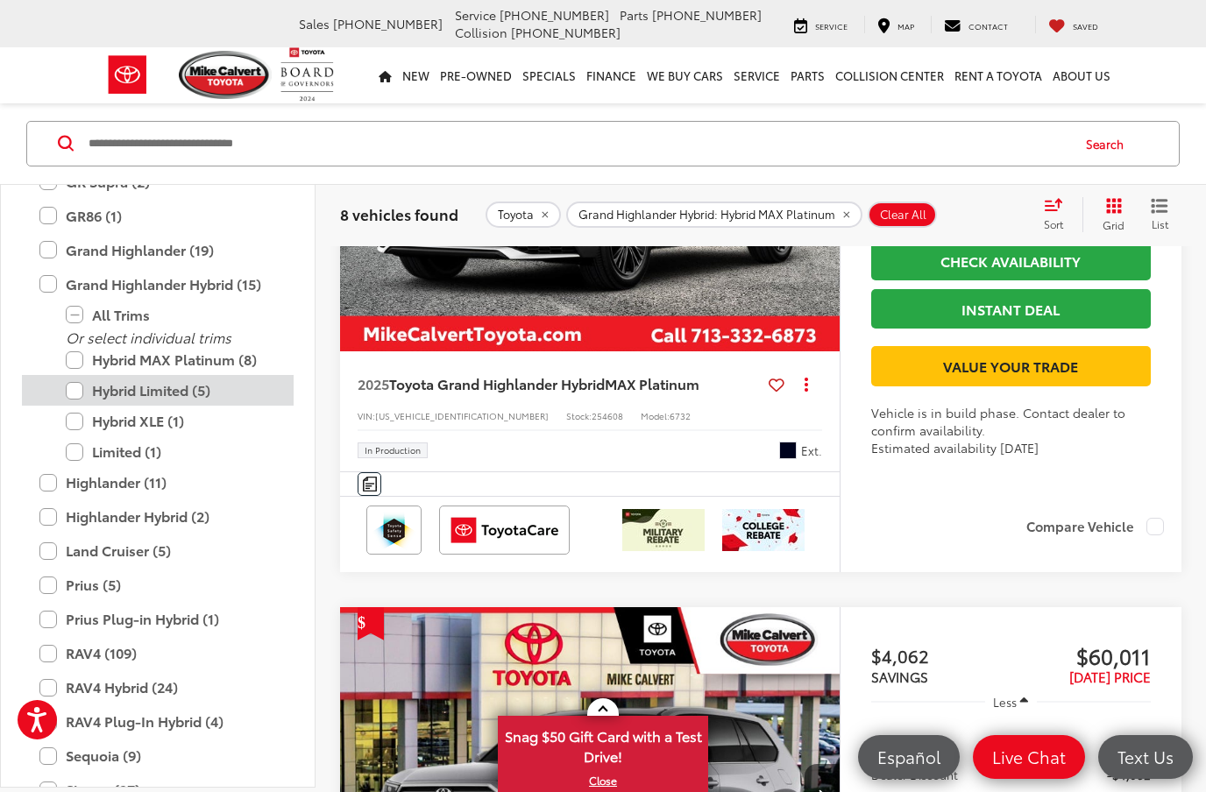
scroll to position [1133, 0]
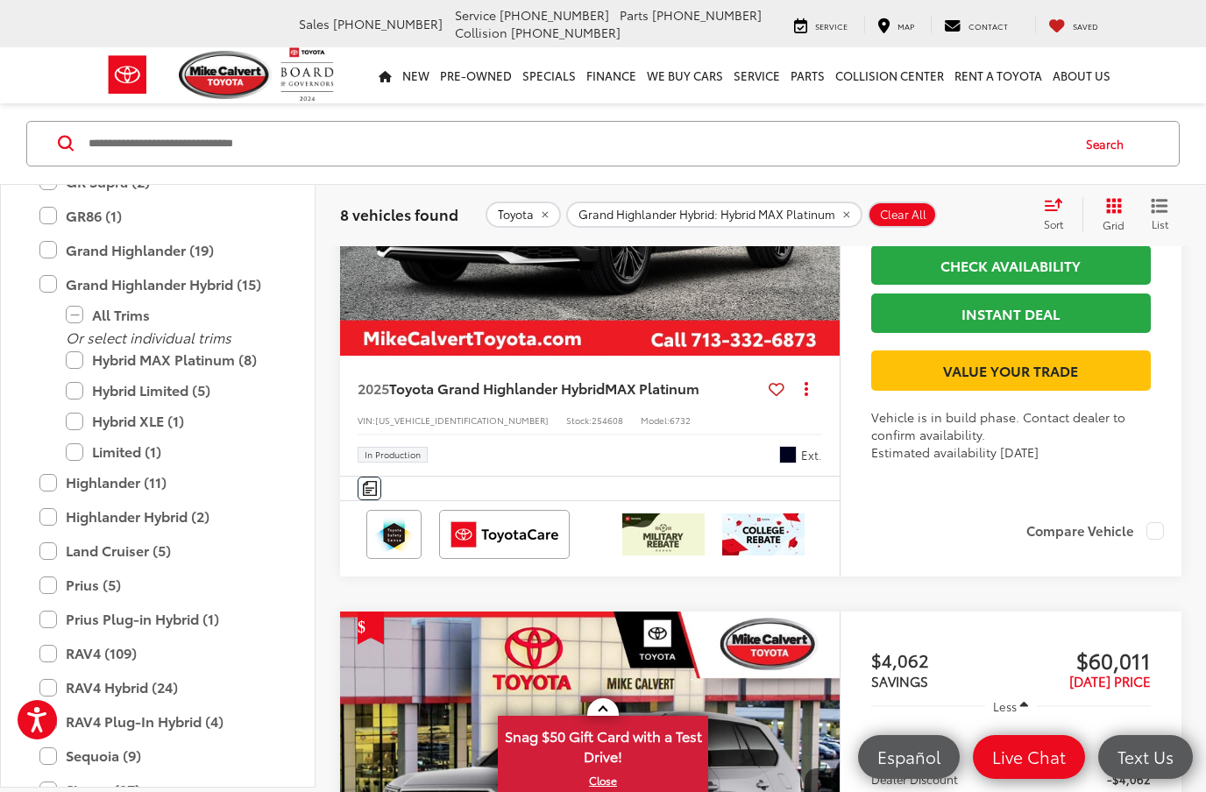
click at [1155, 540] on label "Compare Vehicle" at bounding box center [1095, 531] width 138 height 18
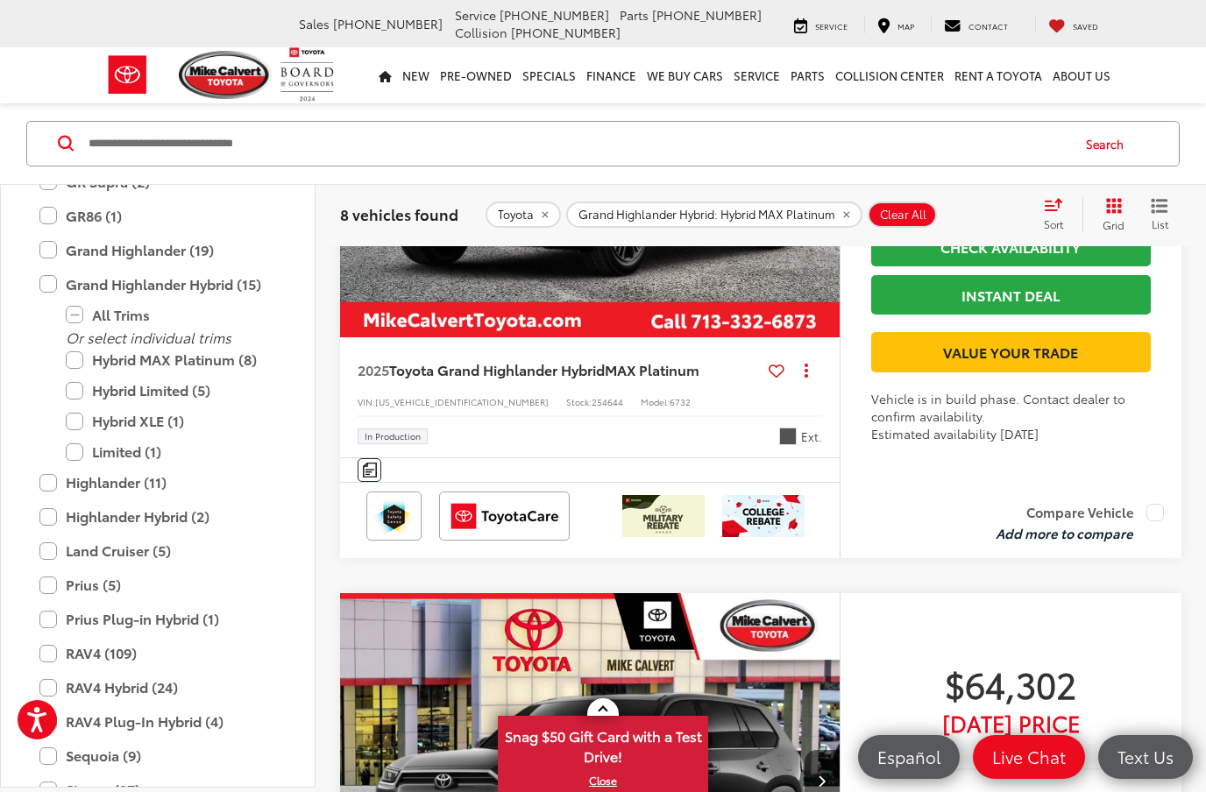
scroll to position [1780, 0]
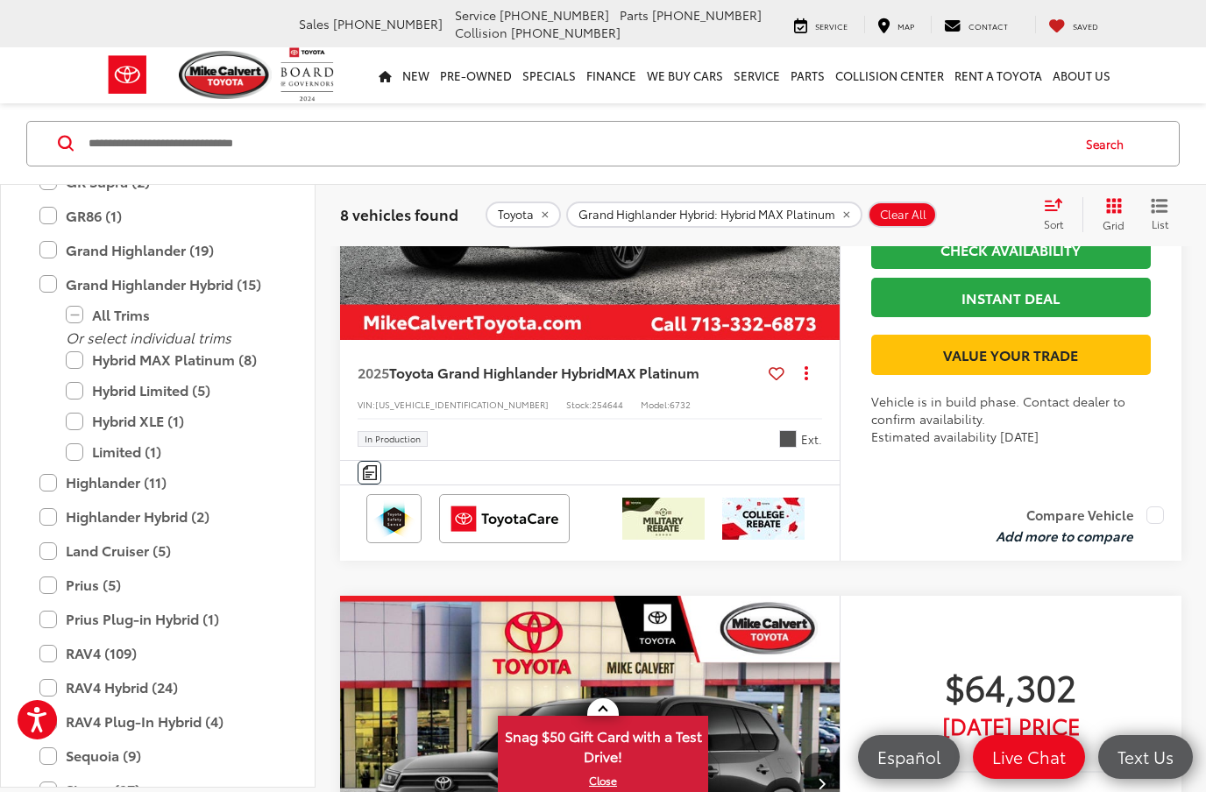
click at [1163, 524] on label "Compare Vehicle" at bounding box center [1079, 515] width 168 height 18
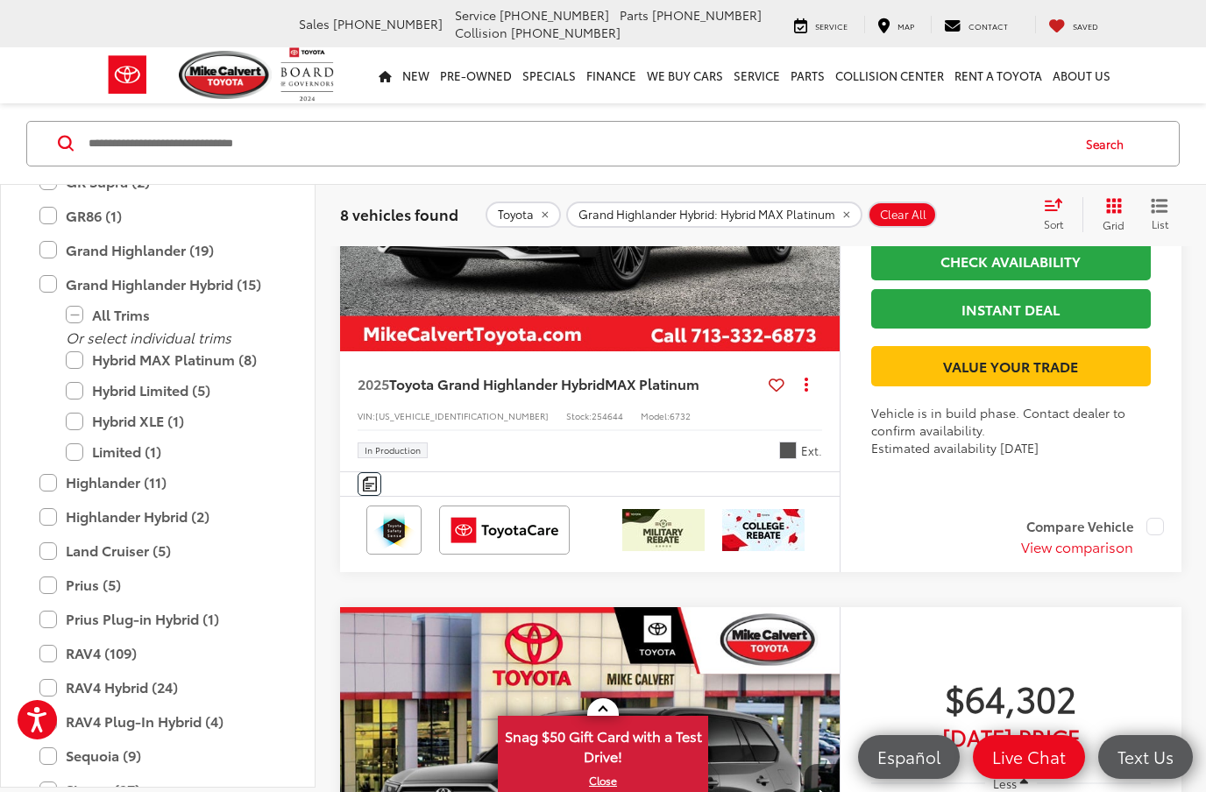
scroll to position [1770, 0]
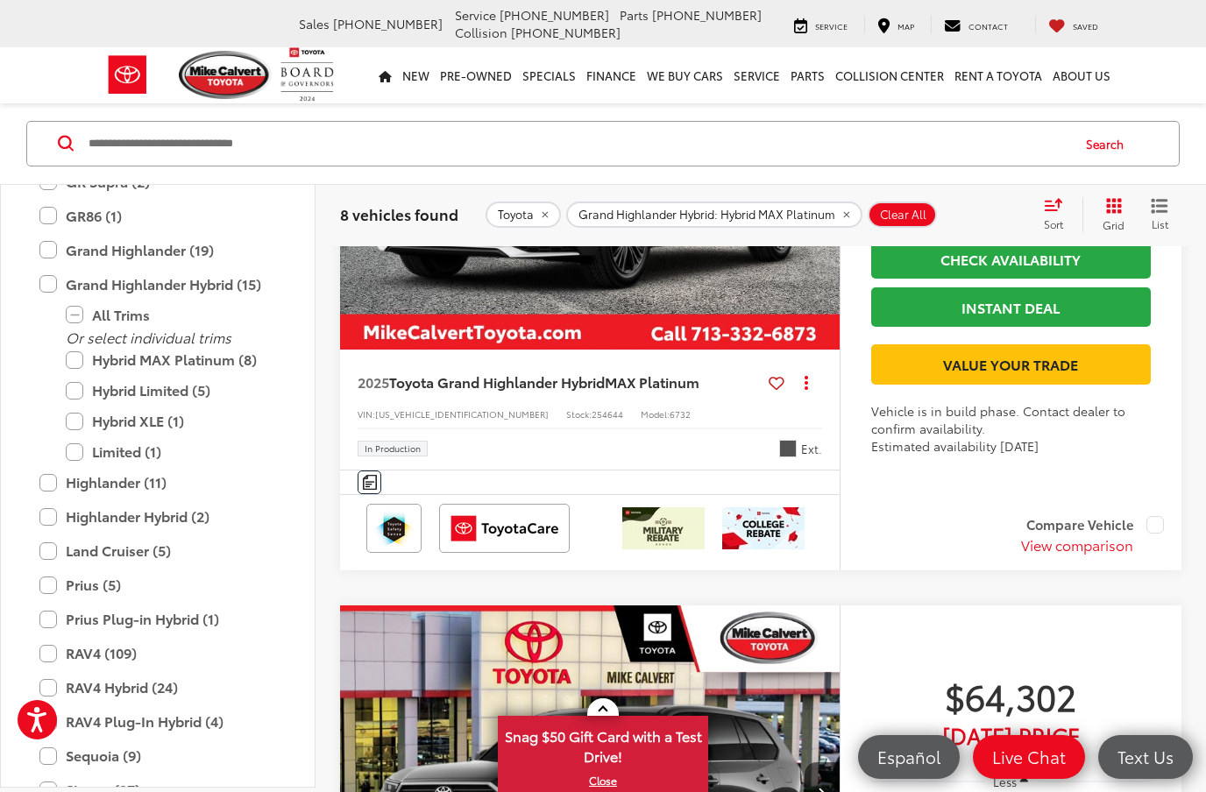
click at [1084, 556] on button "View comparison" at bounding box center [1077, 545] width 112 height 20
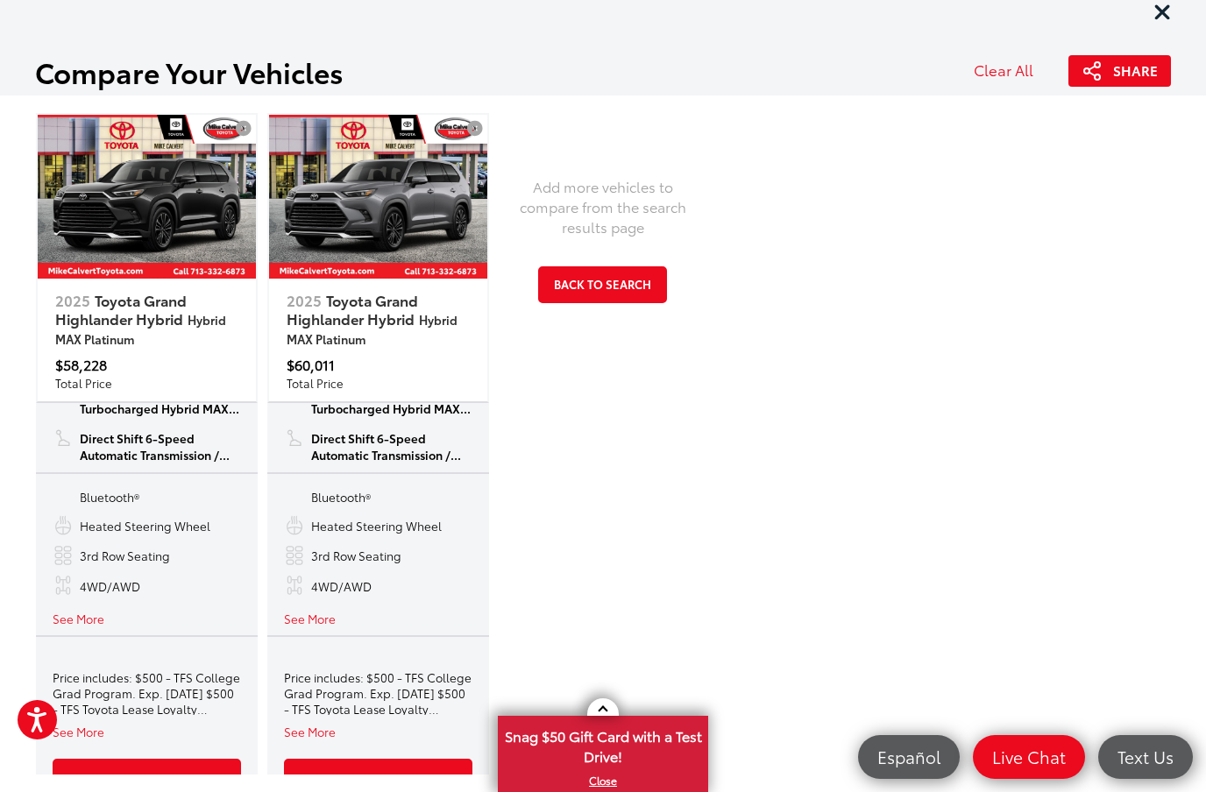
scroll to position [172, 0]
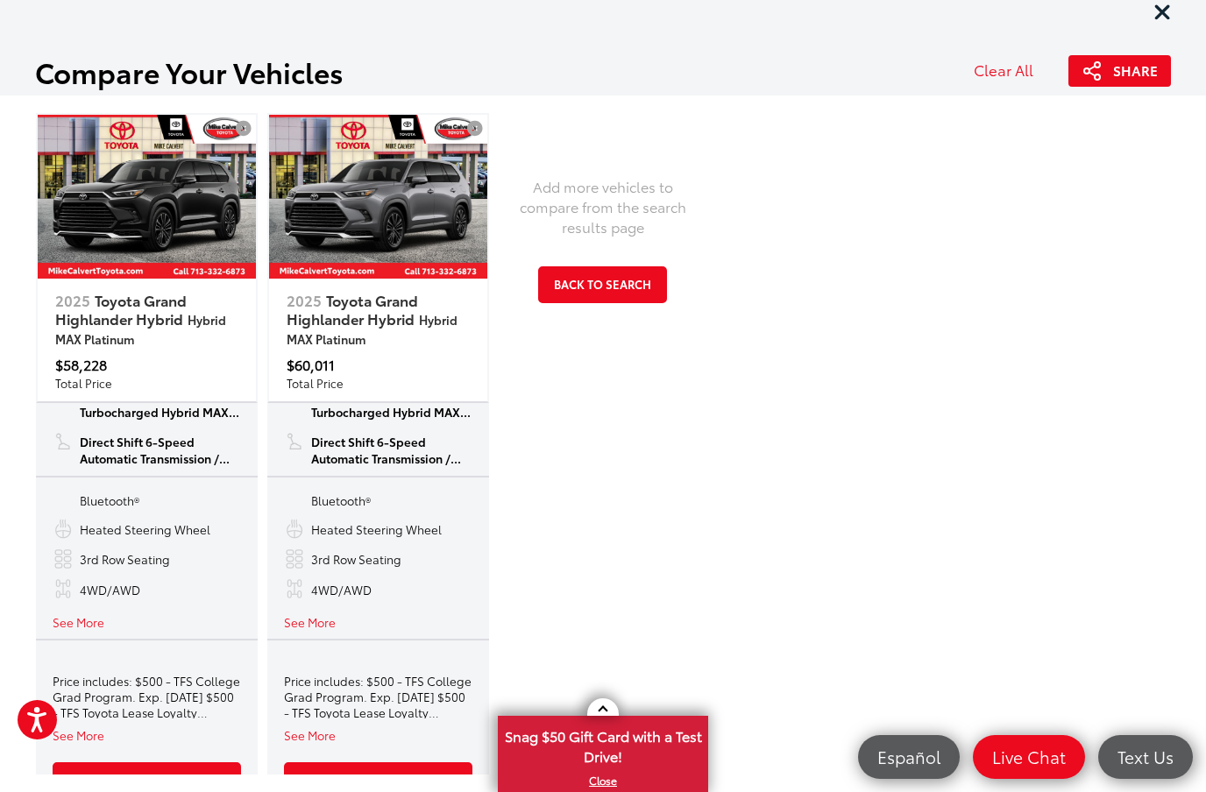
click at [60, 630] on button "See More" at bounding box center [79, 621] width 52 height 17
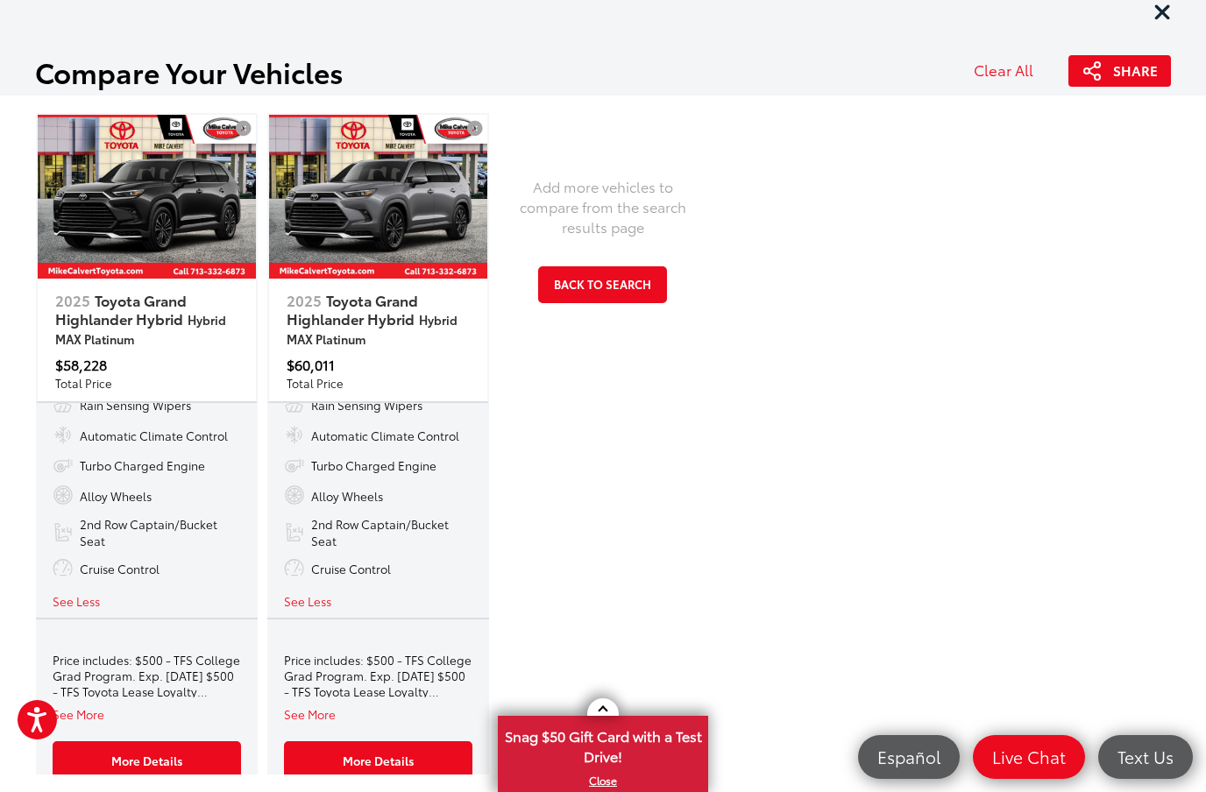
scroll to position [778, 0]
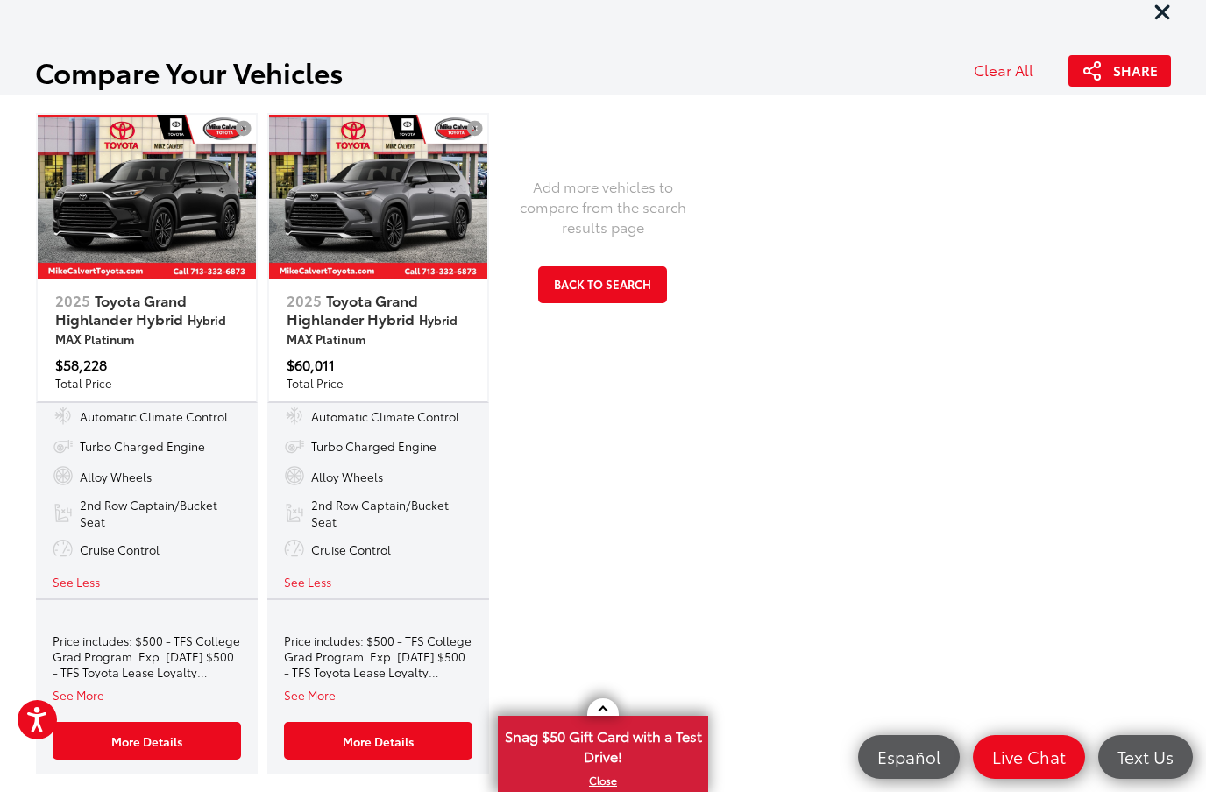
click at [95, 698] on button "See More" at bounding box center [79, 694] width 52 height 17
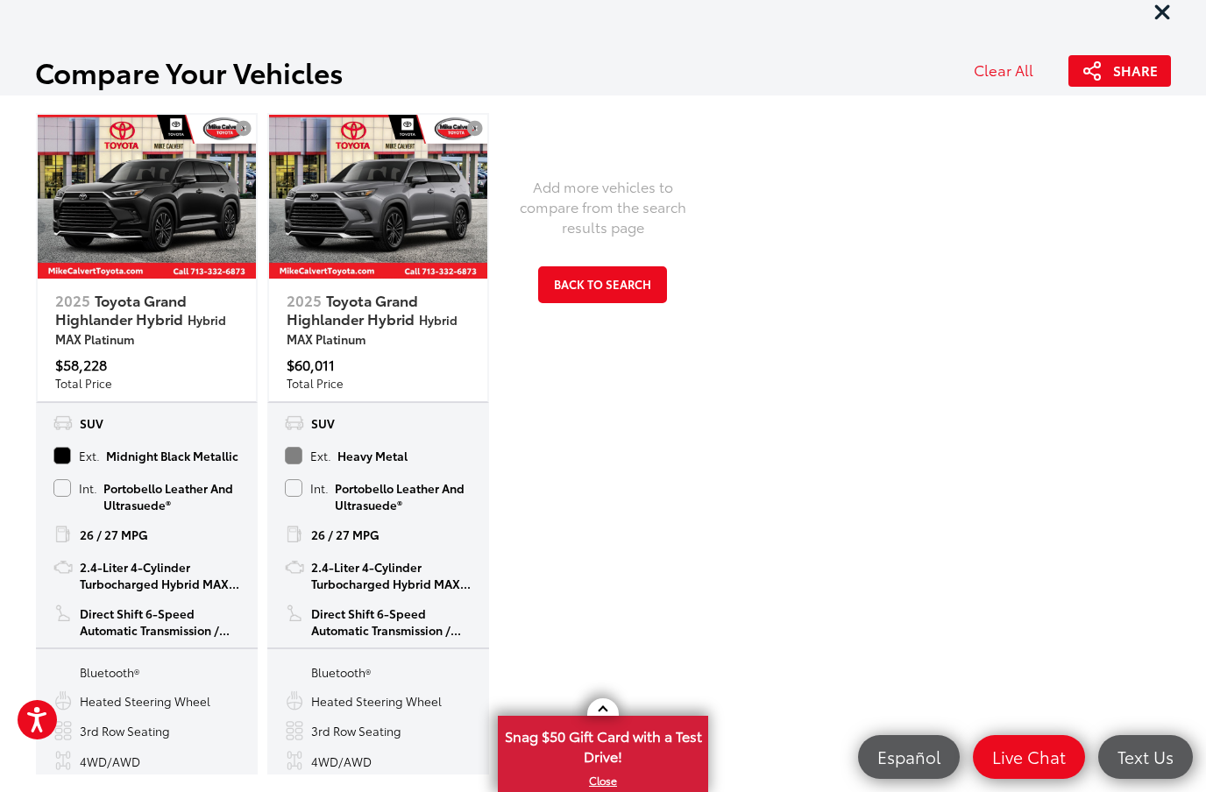
scroll to position [0, 0]
click at [109, 323] on link "2025 Toyota Grand Highlander Hybrid Hybrid MAX Platinum" at bounding box center [147, 317] width 218 height 76
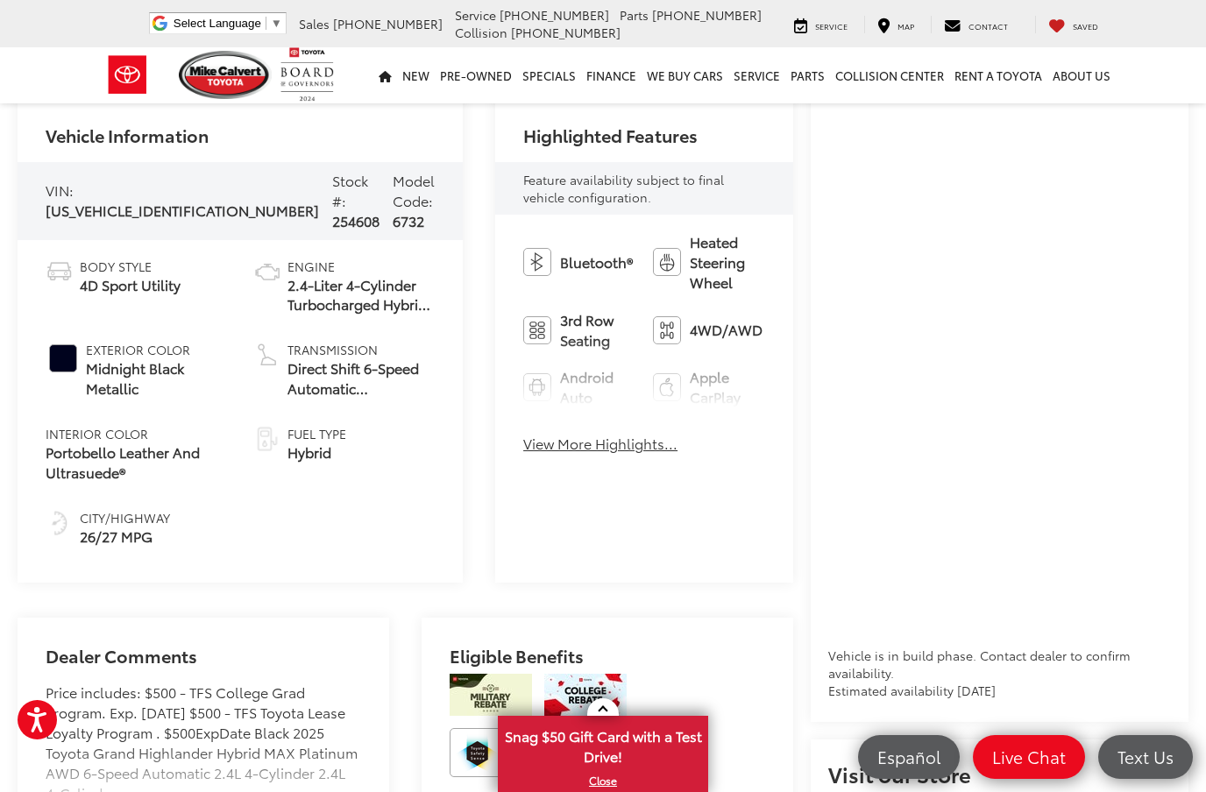
scroll to position [599, 0]
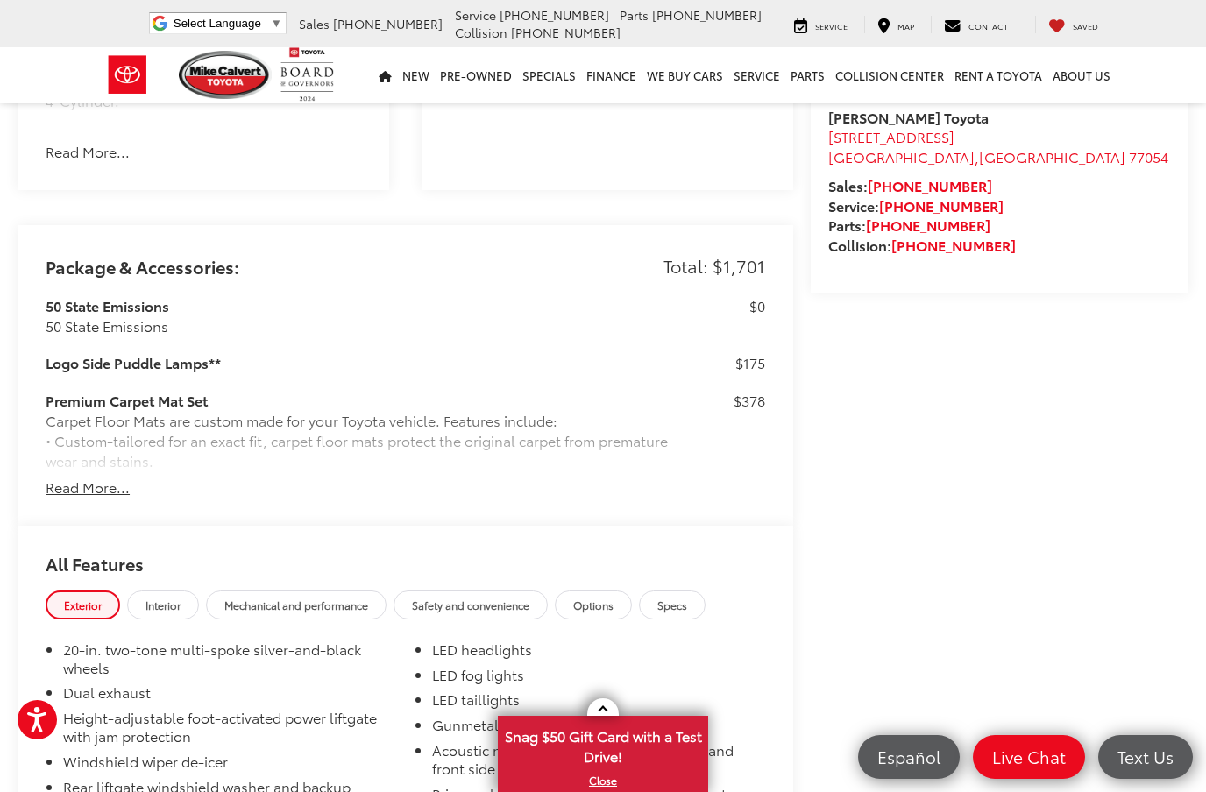
click at [75, 492] on button "Read More..." at bounding box center [88, 488] width 84 height 20
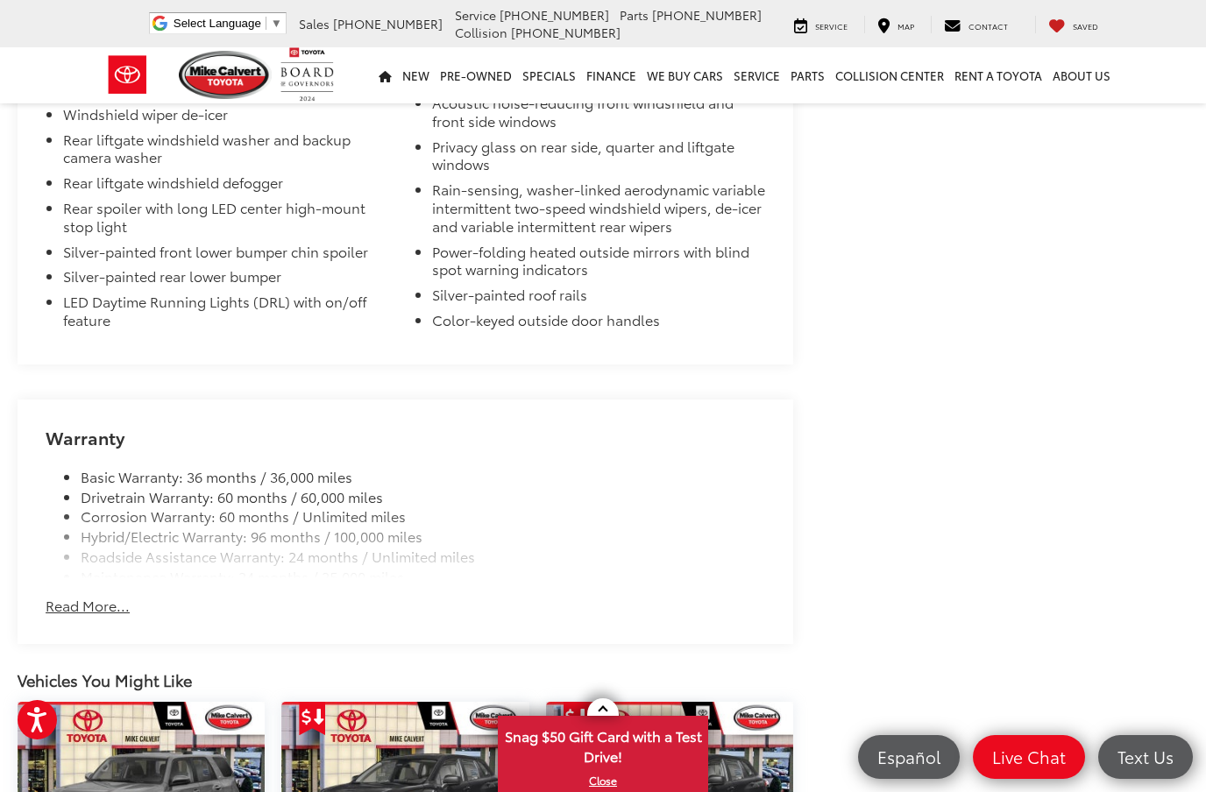
scroll to position [2535, 0]
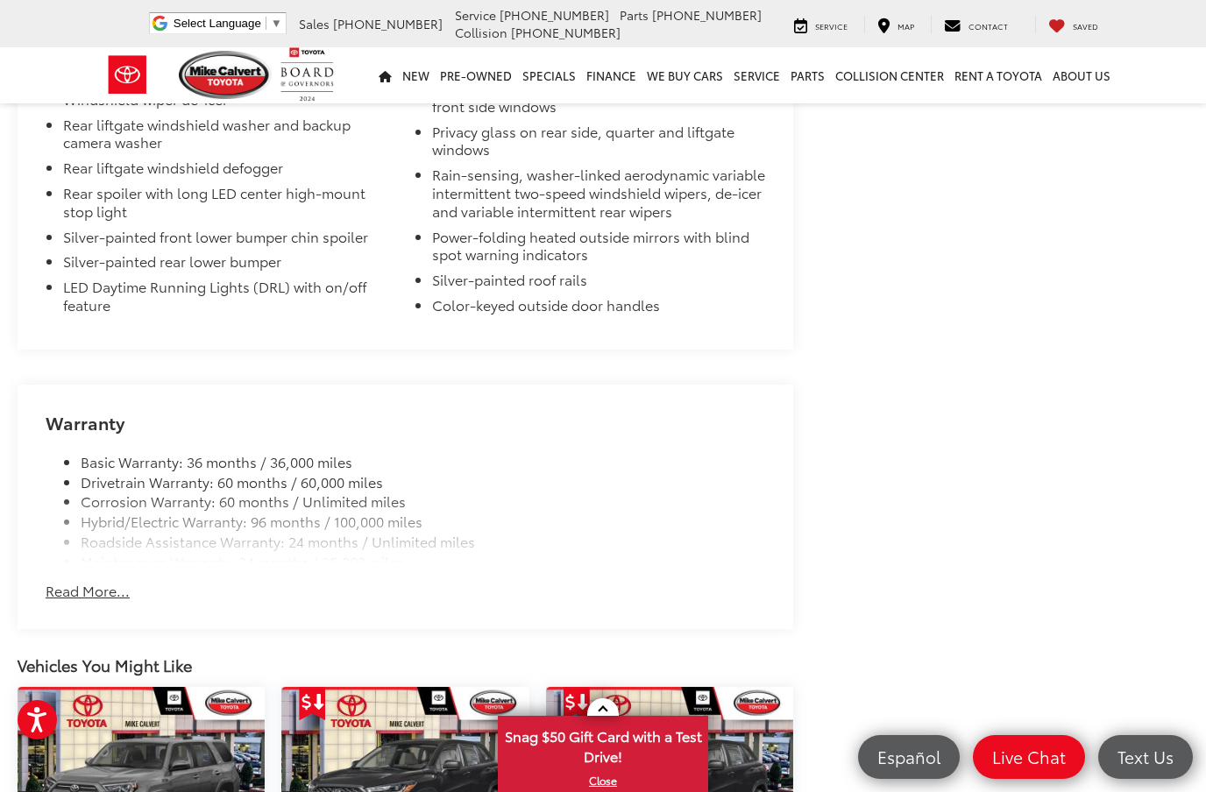
click at [72, 581] on button "Read More..." at bounding box center [88, 591] width 84 height 20
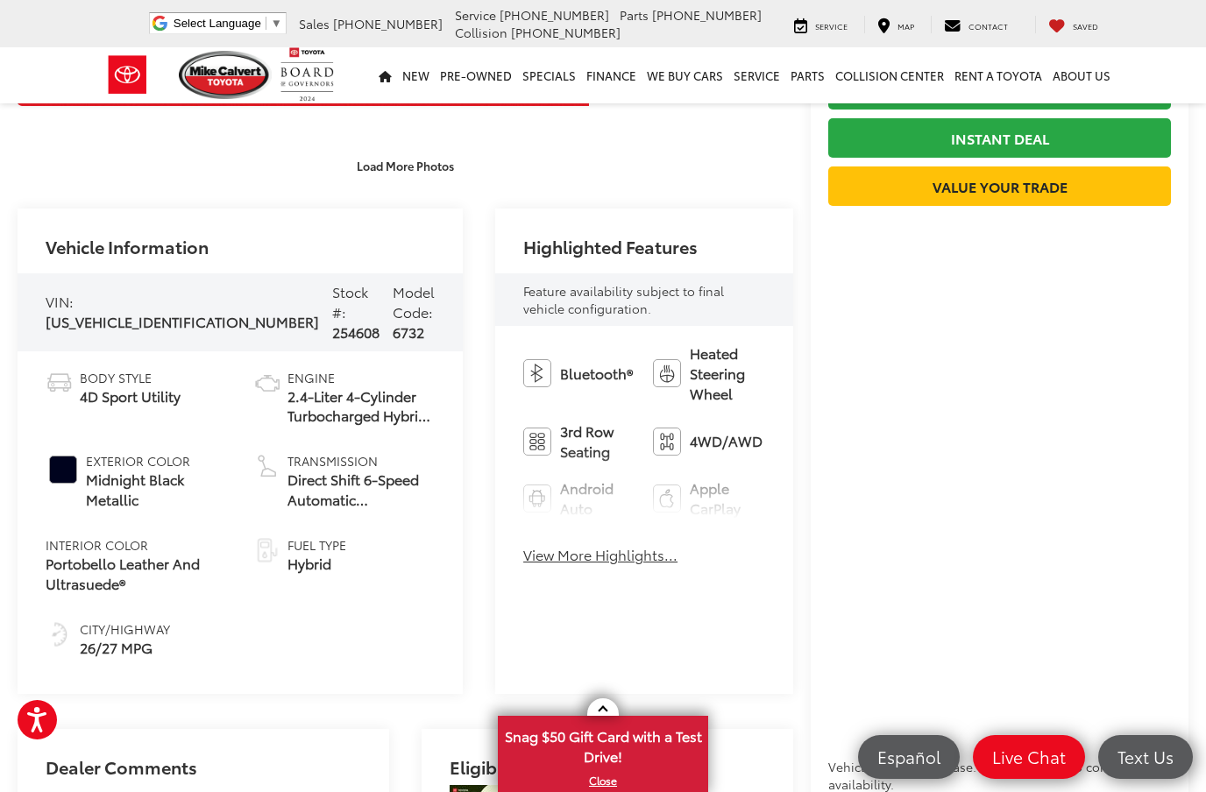
scroll to position [487, 0]
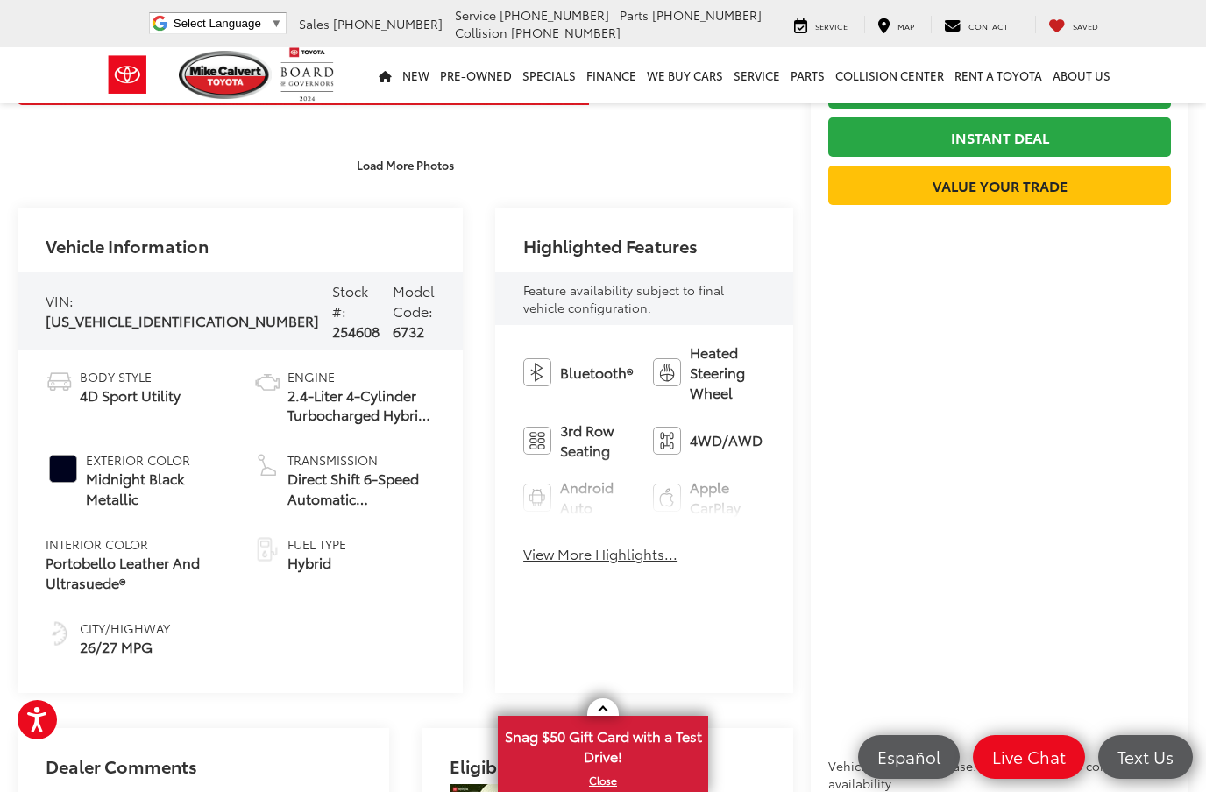
click at [523, 556] on button "View More Highlights..." at bounding box center [600, 554] width 154 height 20
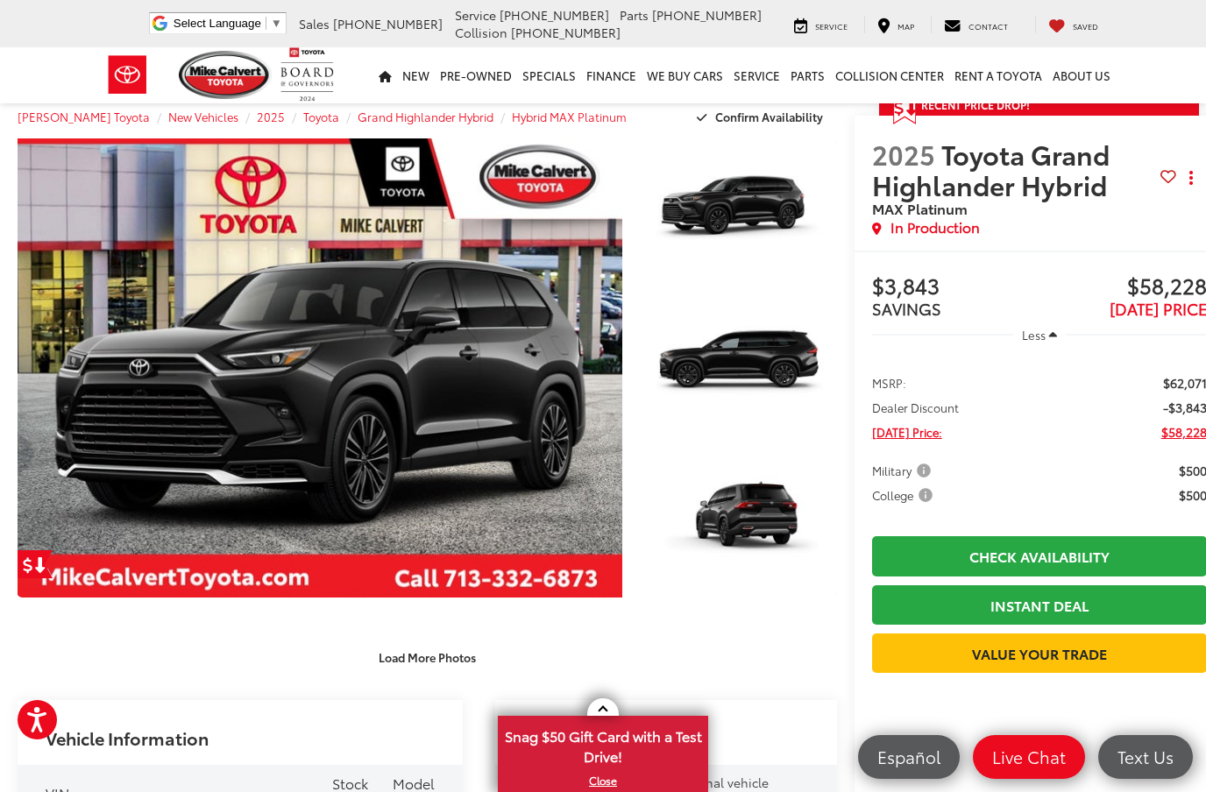
scroll to position [0, 0]
